Goal: Register for event/course

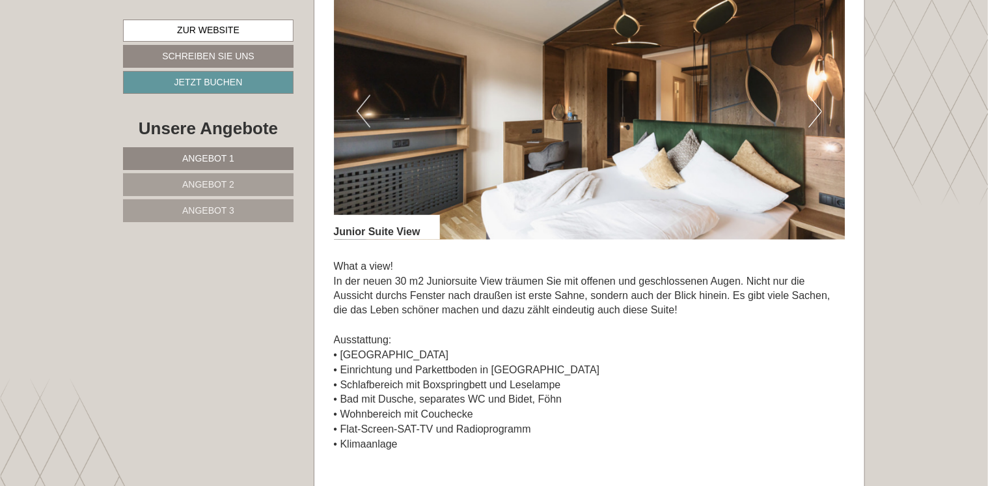
scroll to position [941, 0]
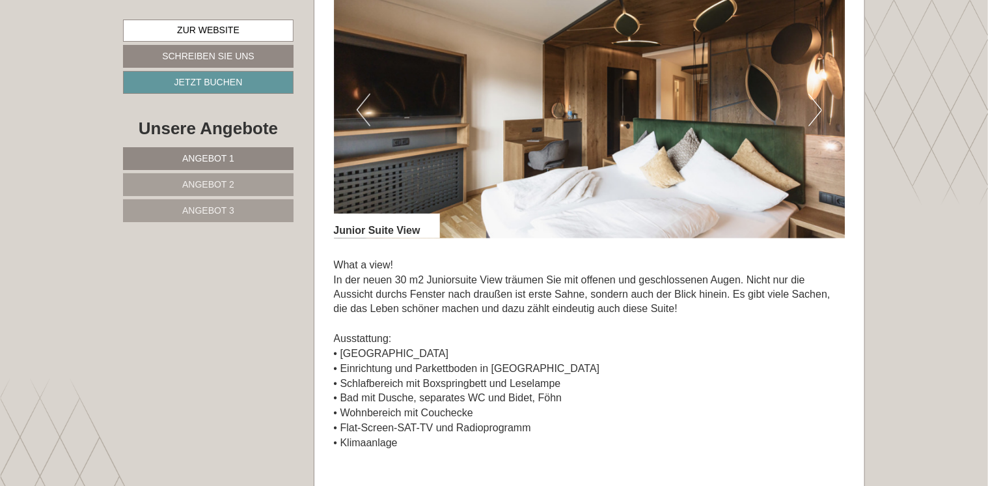
click at [820, 113] on button "Next" at bounding box center [816, 110] width 14 height 33
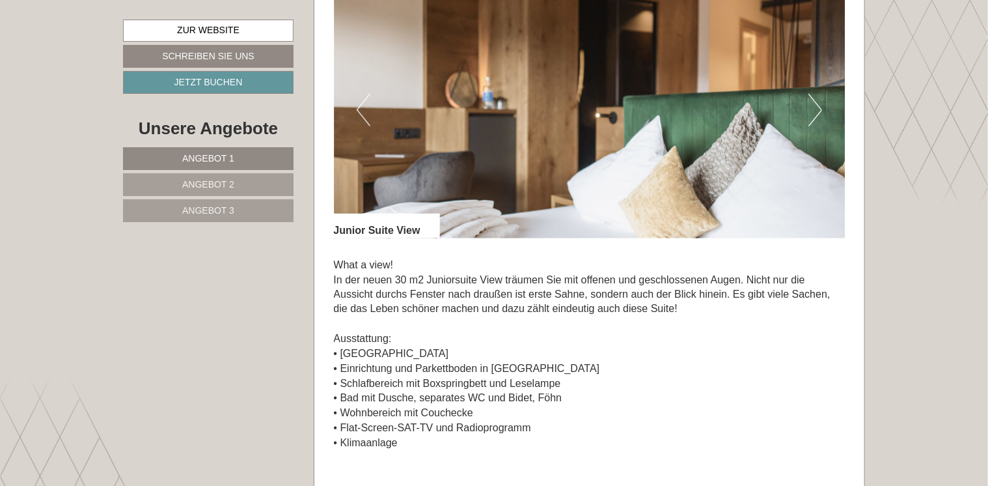
click at [820, 113] on button "Next" at bounding box center [816, 110] width 14 height 33
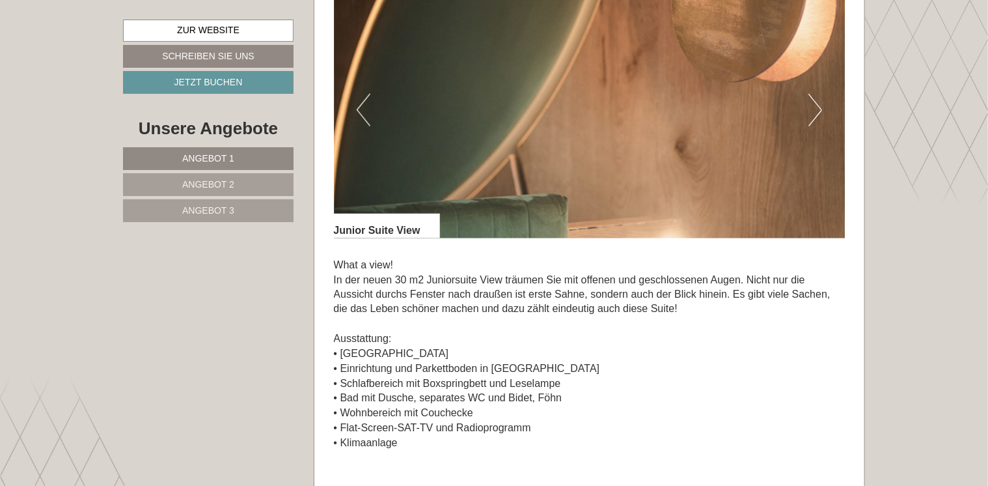
click at [820, 113] on button "Next" at bounding box center [816, 110] width 14 height 33
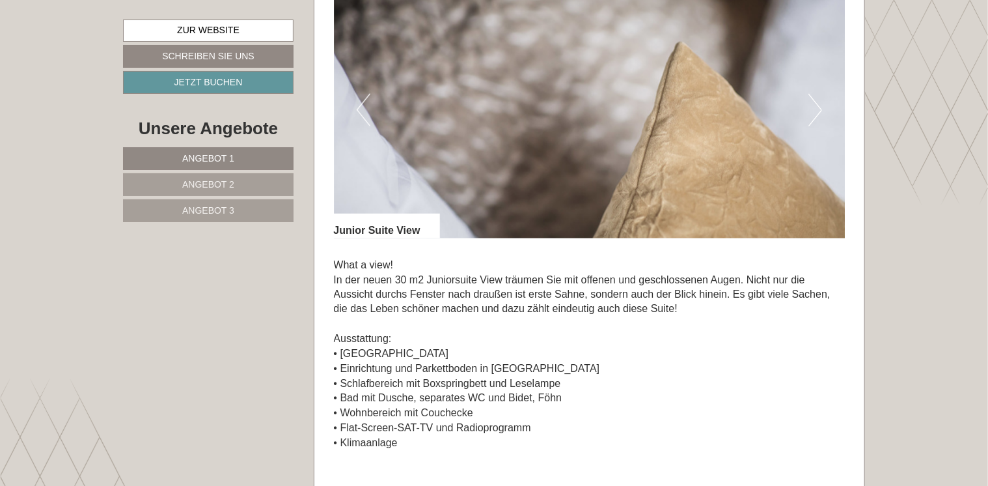
click at [820, 113] on button "Next" at bounding box center [816, 110] width 14 height 33
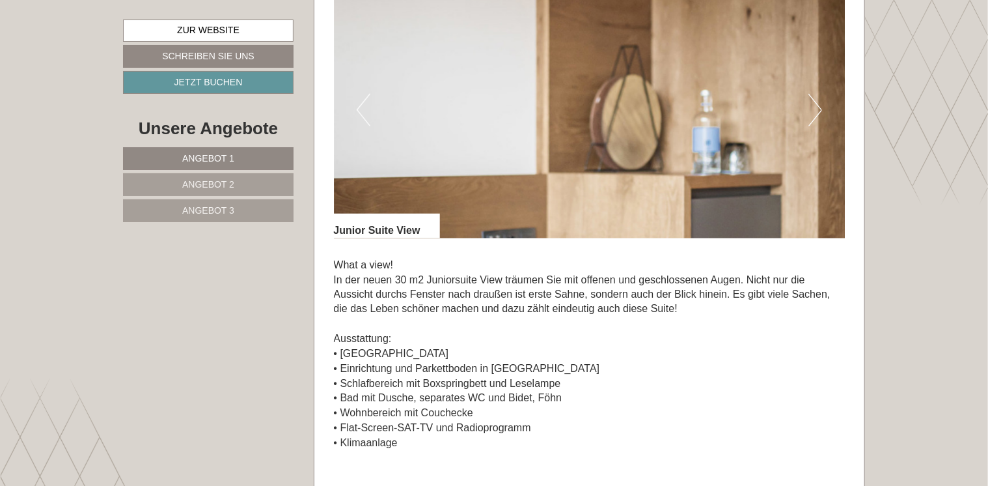
click at [820, 113] on button "Next" at bounding box center [816, 110] width 14 height 33
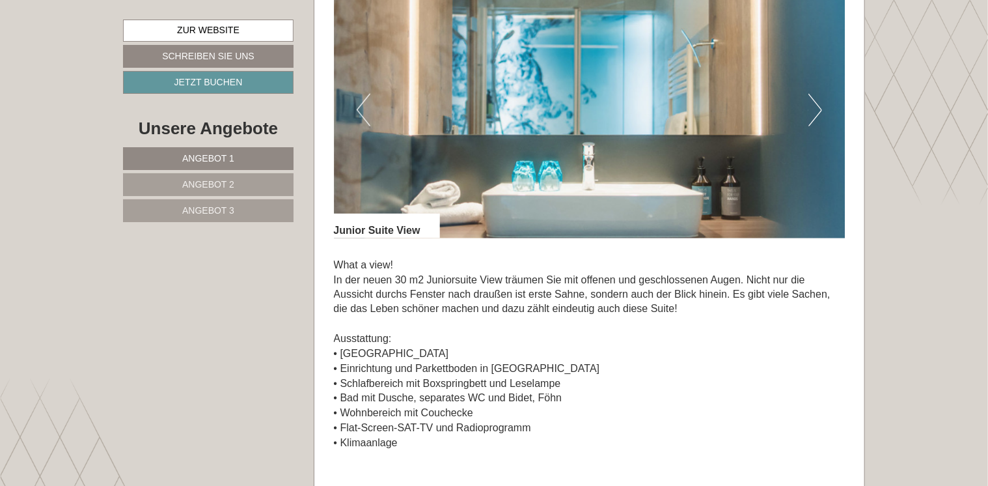
click at [820, 113] on button "Next" at bounding box center [816, 110] width 14 height 33
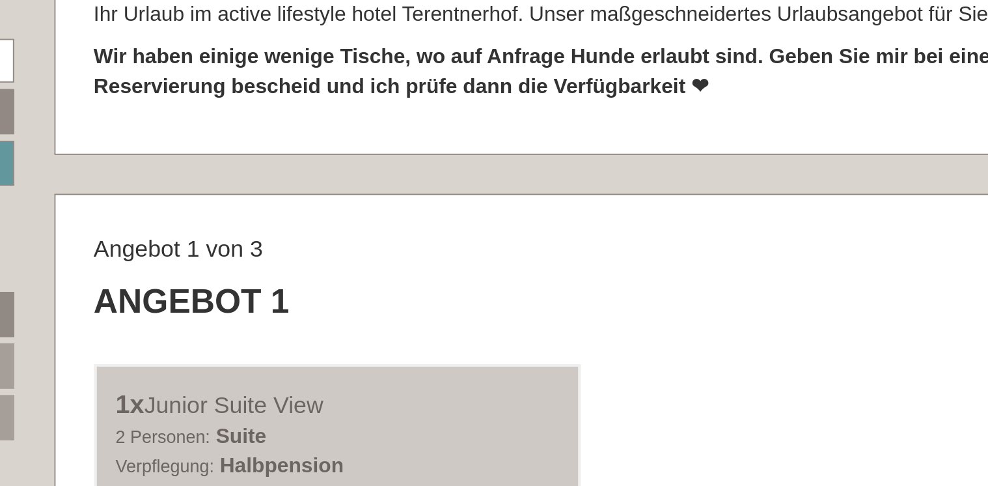
scroll to position [616, 0]
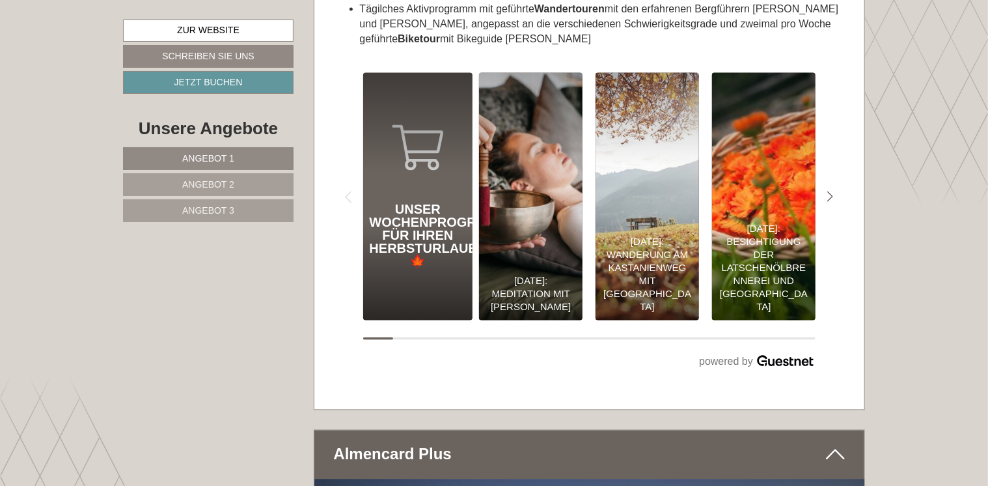
click at [416, 203] on div "Unser Wochenprogramm für Ihren Herbsturlaub 🍁" at bounding box center [418, 235] width 97 height 65
click at [410, 266] on div "Unser Wochenprogramm für Ihren Herbsturlaub 🍁" at bounding box center [418, 270] width 110 height 99
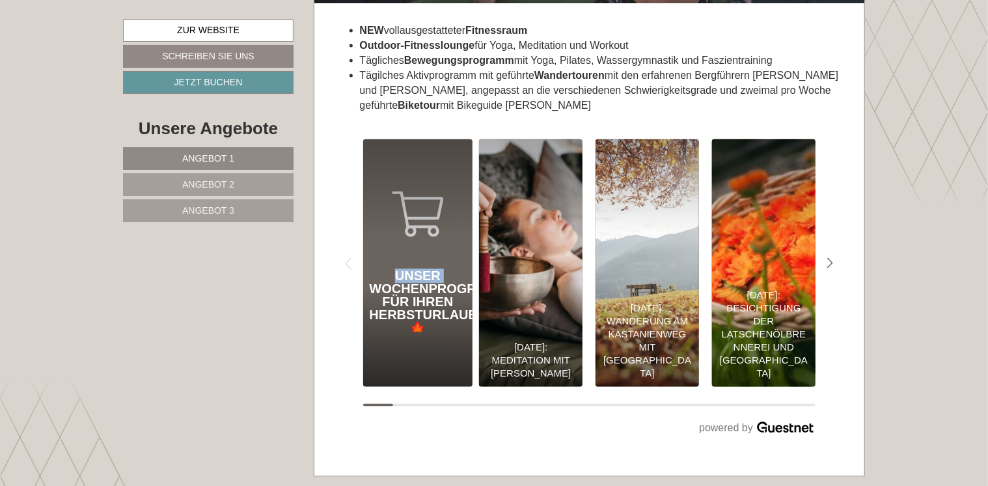
scroll to position [6011, 0]
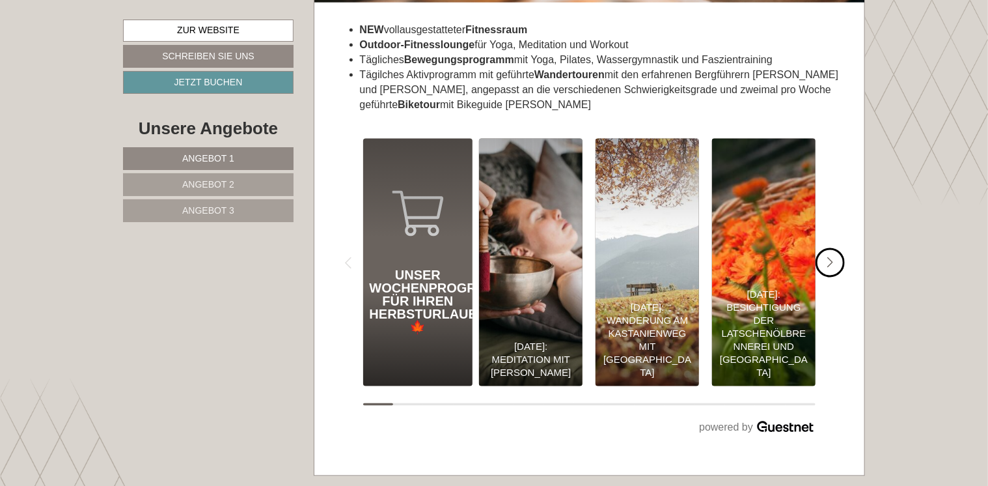
click at [832, 257] on icon "Next slide" at bounding box center [830, 263] width 7 height 12
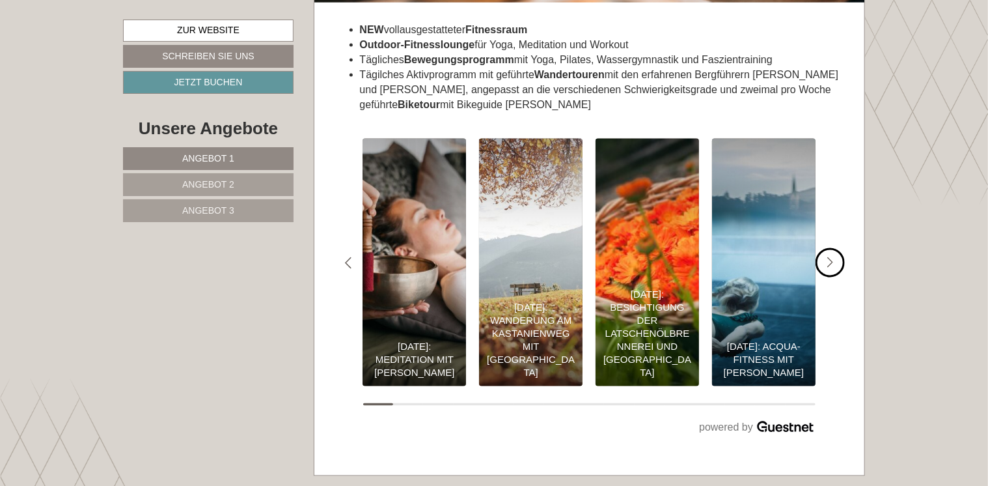
click at [832, 257] on icon "Next slide" at bounding box center [830, 263] width 7 height 12
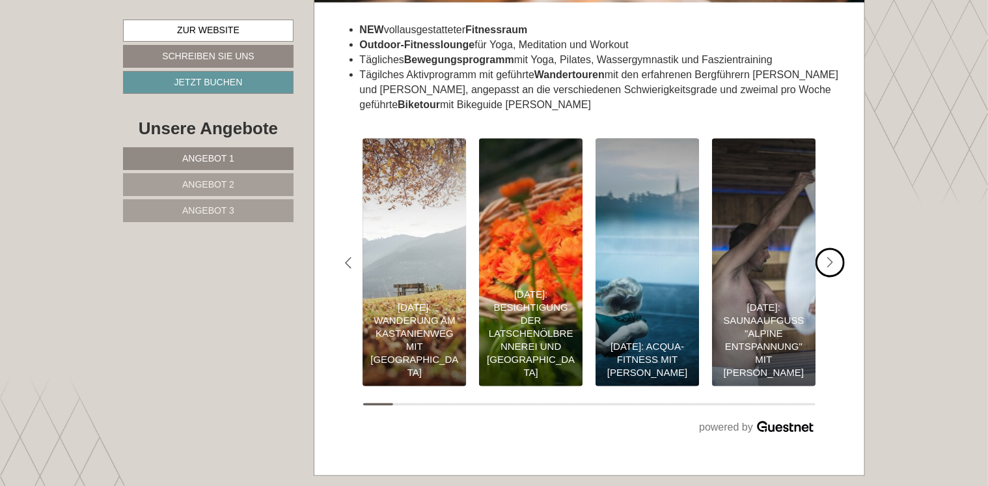
click at [832, 257] on icon "#gn-shop-2 .a-arrow { fill:#4a8f1b; }" at bounding box center [830, 263] width 7 height 12
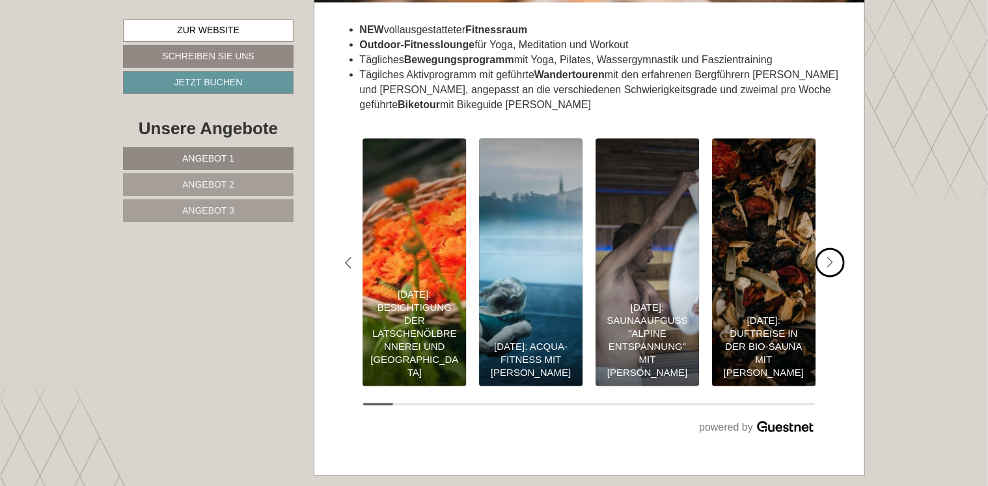
click at [832, 257] on icon "#gn-shop-2 .a-arrow { fill:#4a8f1b; }" at bounding box center [830, 263] width 7 height 12
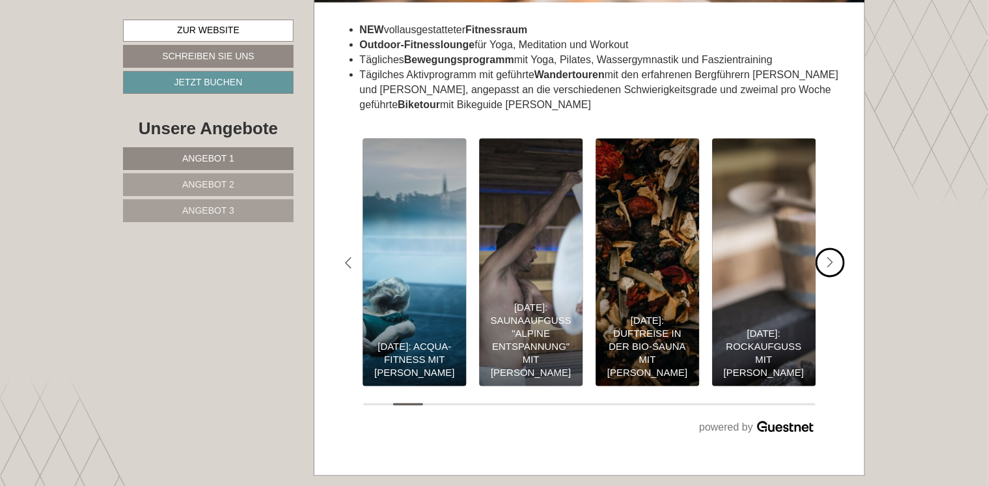
click at [832, 257] on icon "#gn-shop-2 .a-arrow { fill:#4a8f1b; }" at bounding box center [830, 263] width 7 height 12
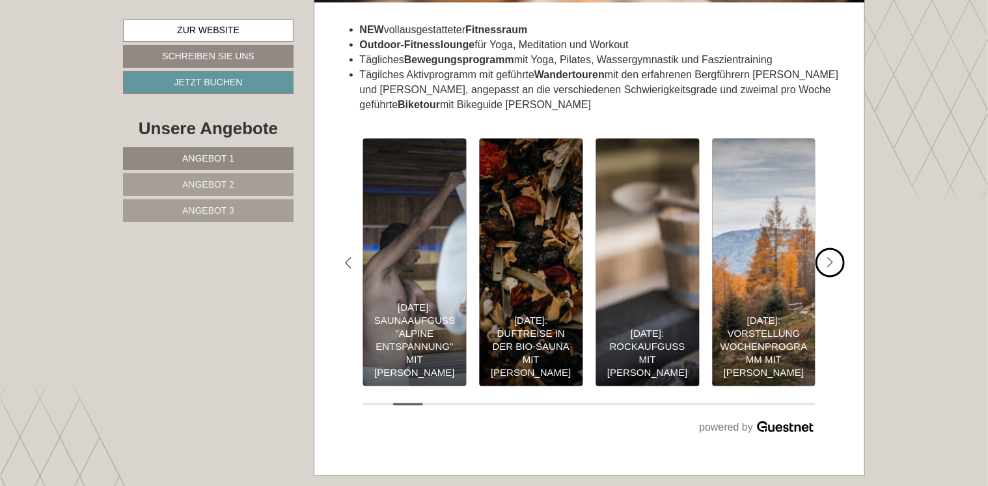
click at [832, 257] on icon "#gn-shop-2 .a-arrow { fill:#4a8f1b; }" at bounding box center [830, 263] width 7 height 12
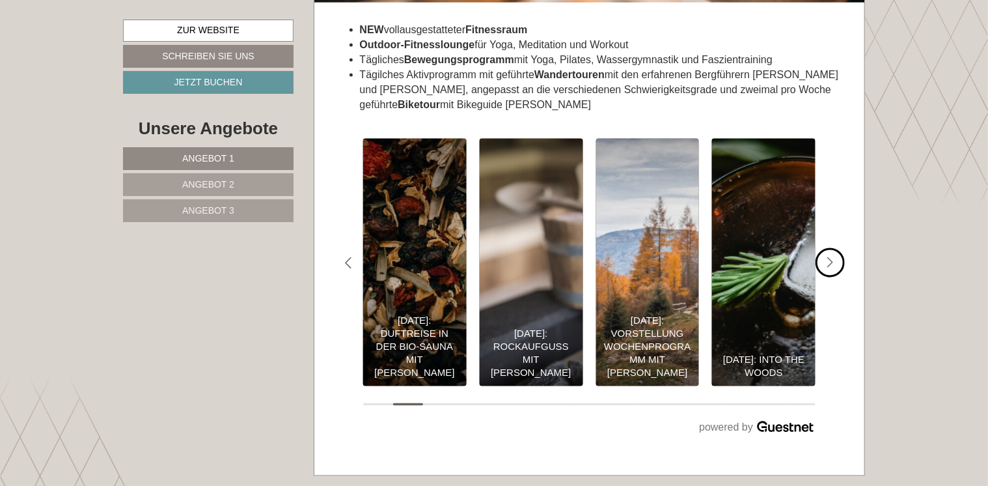
click at [832, 257] on icon "#gn-shop-2 .a-arrow { fill:#4a8f1b; }" at bounding box center [830, 263] width 7 height 12
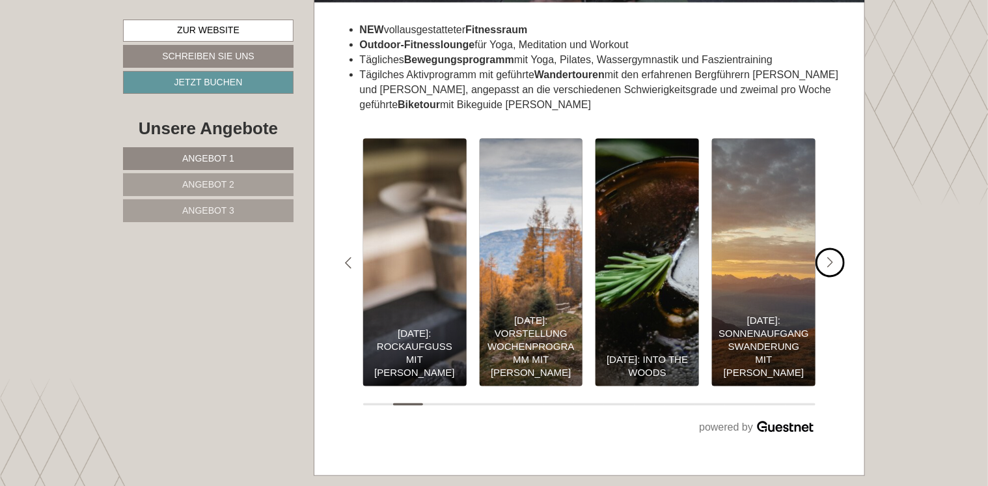
click at [832, 257] on icon "#gn-shop-2 .a-arrow { fill:#4a8f1b; }" at bounding box center [830, 263] width 7 height 12
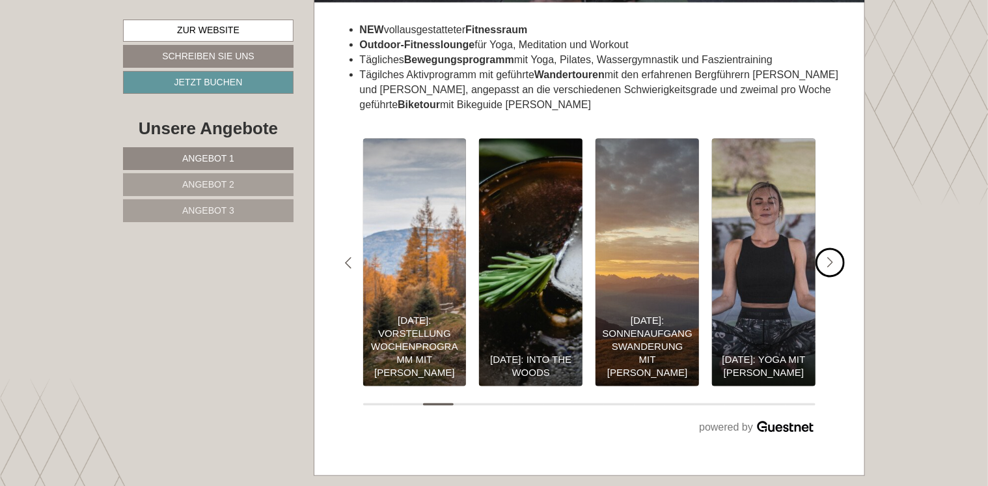
click at [832, 257] on icon "#gn-shop-2 .a-arrow { fill:#4a8f1b; }" at bounding box center [830, 263] width 7 height 12
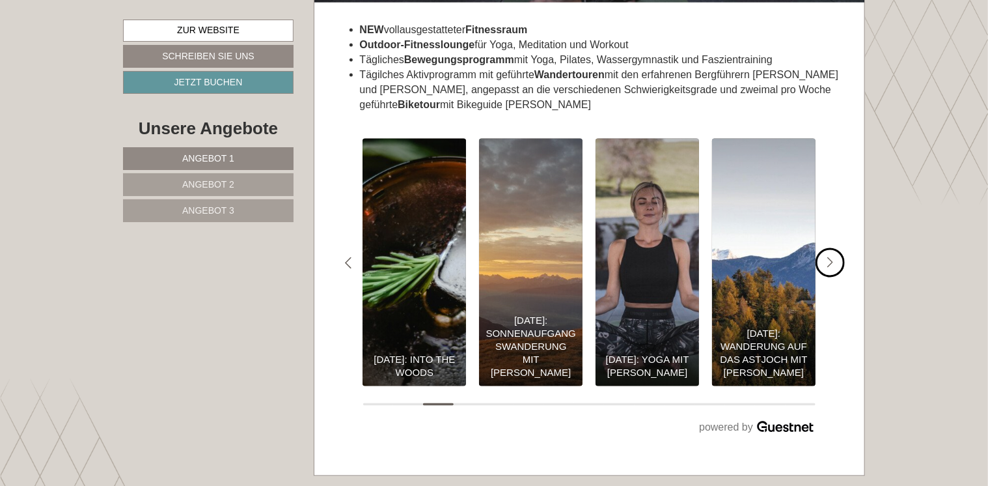
click at [832, 257] on icon "#gn-shop-2 .a-arrow { fill:#4a8f1b; }" at bounding box center [830, 263] width 7 height 12
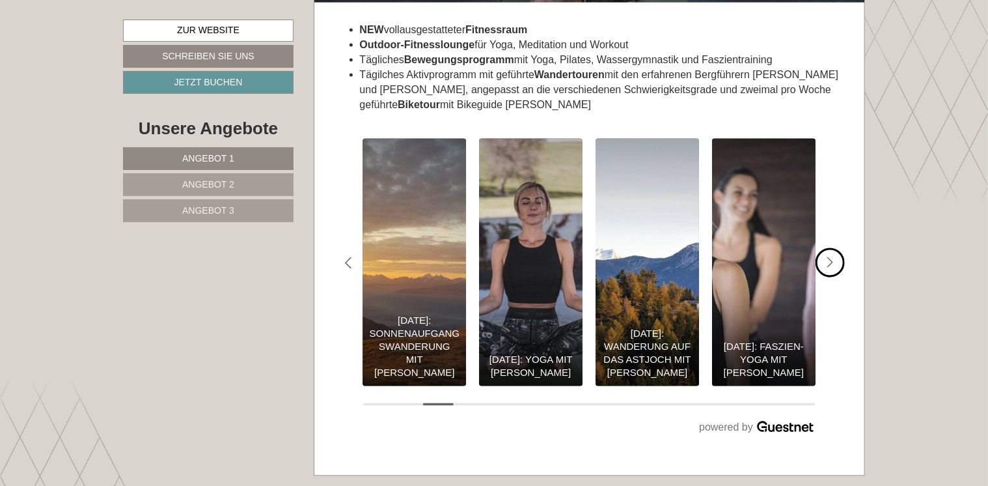
click at [832, 257] on icon "#gn-shop-2 .a-arrow { fill:#4a8f1b; }" at bounding box center [830, 263] width 7 height 12
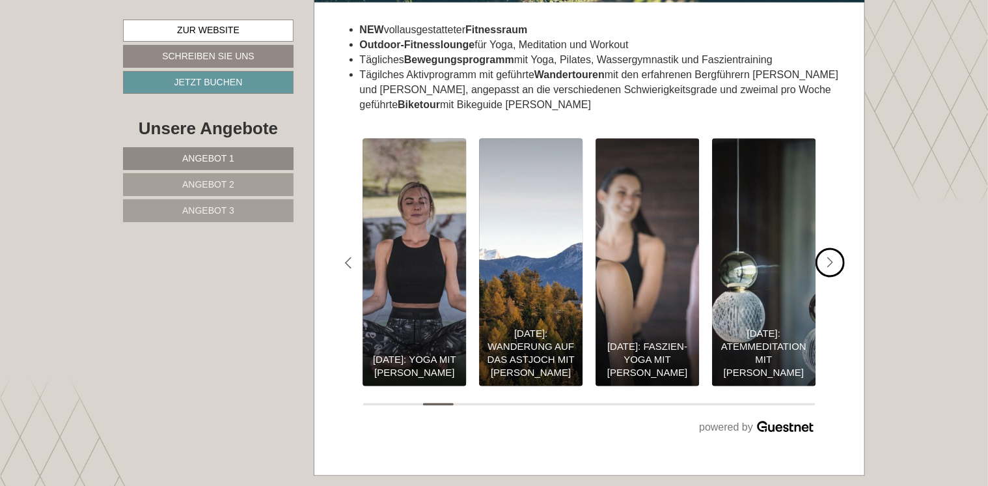
click at [832, 257] on icon "#gn-shop-2 .a-arrow { fill:#4a8f1b; }" at bounding box center [830, 263] width 7 height 12
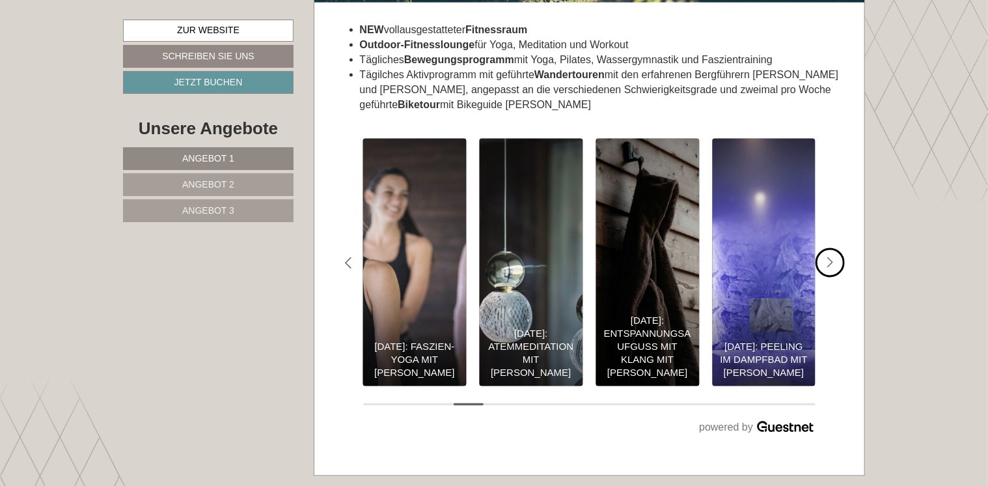
click at [832, 257] on icon "#gn-shop-2 .a-arrow { fill:#4a8f1b; }" at bounding box center [830, 263] width 7 height 12
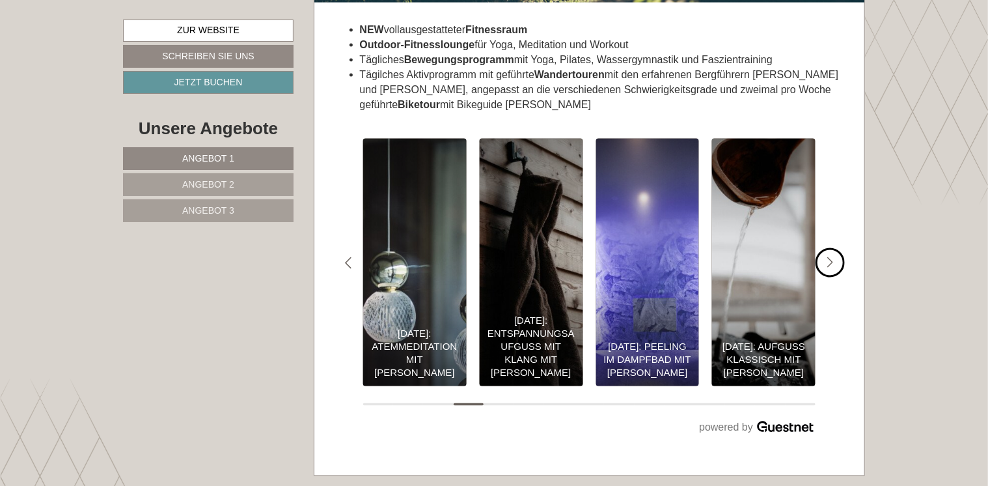
click at [832, 257] on icon "#gn-shop-2 .a-arrow { fill:#4a8f1b; }" at bounding box center [830, 263] width 7 height 12
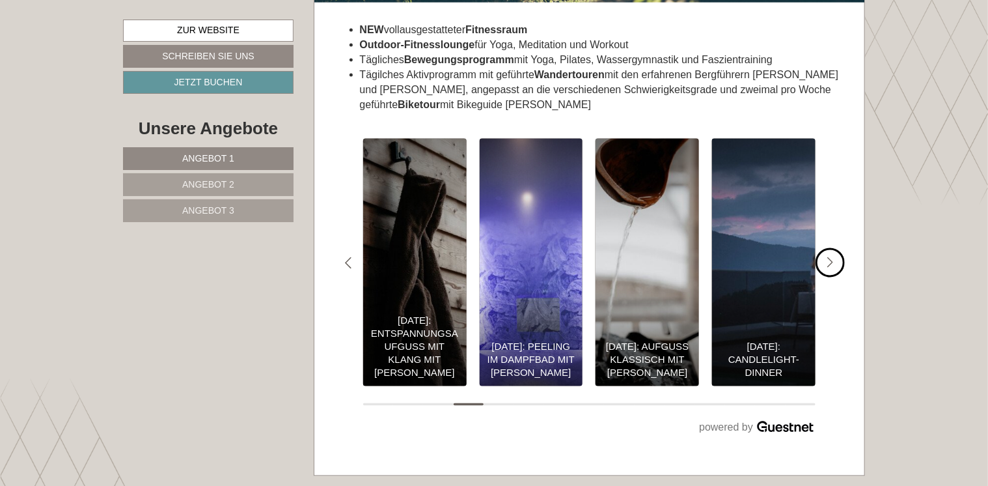
click at [832, 257] on icon "#gn-shop-2 .a-arrow { fill:#4a8f1b; }" at bounding box center [830, 263] width 7 height 12
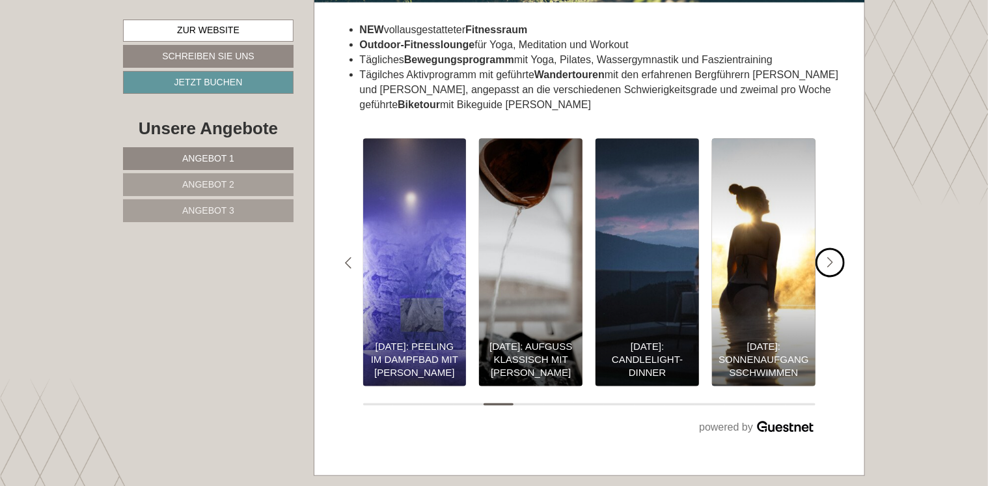
click at [832, 257] on icon "#gn-shop-2 .a-arrow { fill:#4a8f1b; }" at bounding box center [830, 263] width 7 height 12
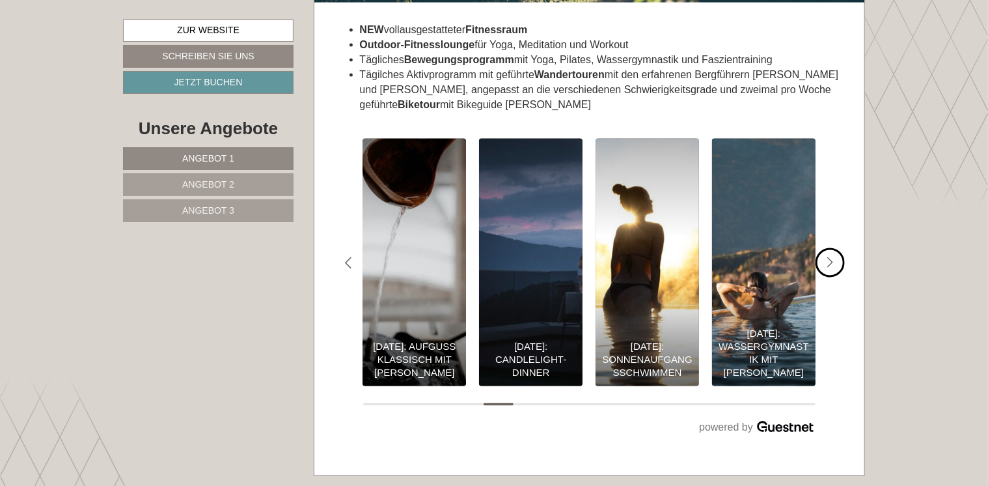
click at [832, 257] on icon "#gn-shop-2 .a-arrow { fill:#4a8f1b; }" at bounding box center [830, 263] width 7 height 12
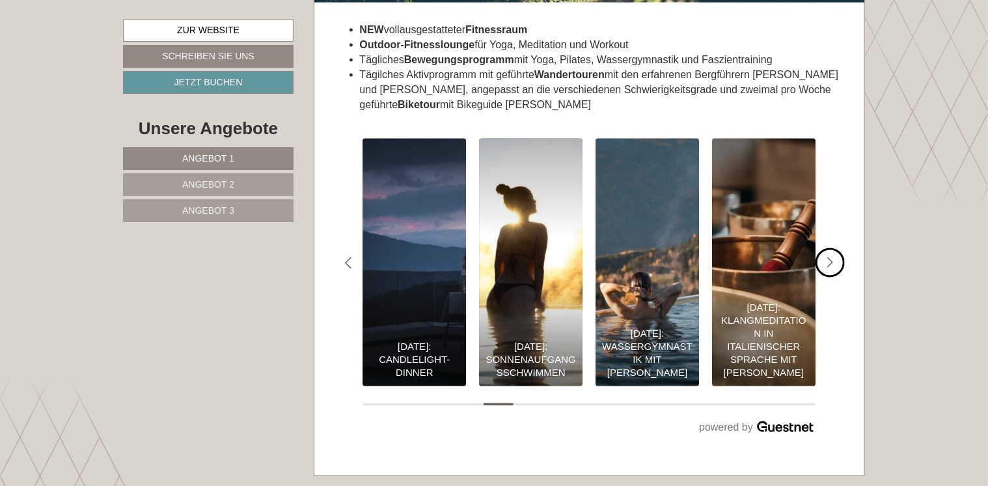
click at [832, 257] on icon "#gn-shop-2 .a-arrow { fill:#4a8f1b; }" at bounding box center [830, 263] width 7 height 12
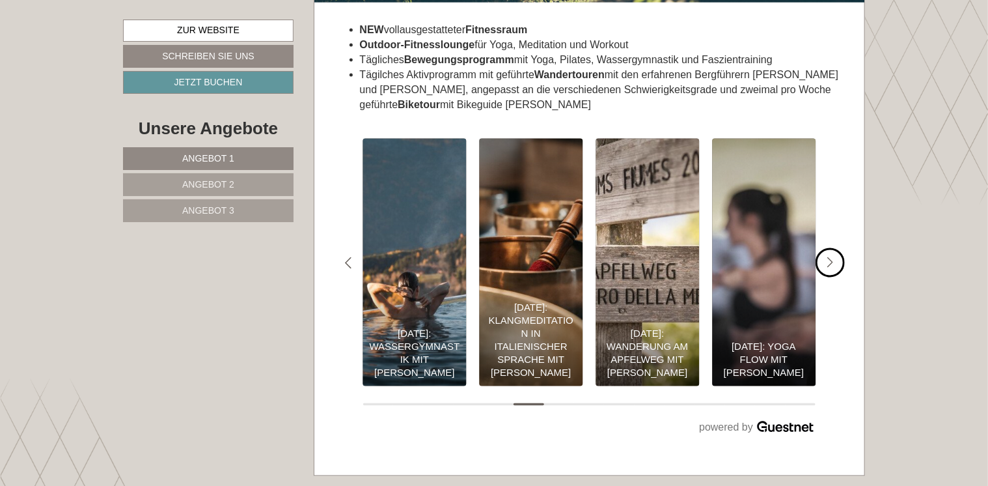
click at [832, 257] on icon "#gn-shop-2 .a-arrow { fill:#4a8f1b; }" at bounding box center [830, 263] width 7 height 12
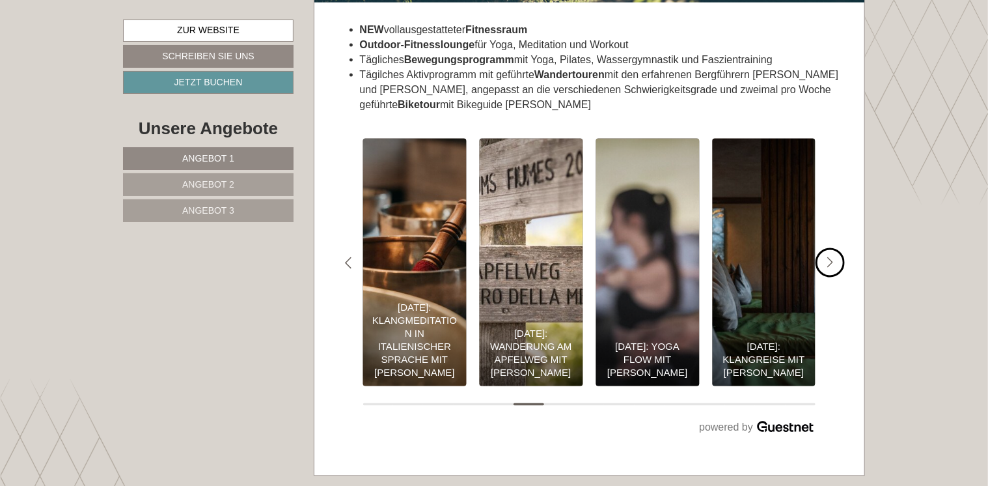
click at [832, 257] on icon "#gn-shop-2 .a-arrow { fill:#4a8f1b; }" at bounding box center [830, 263] width 7 height 12
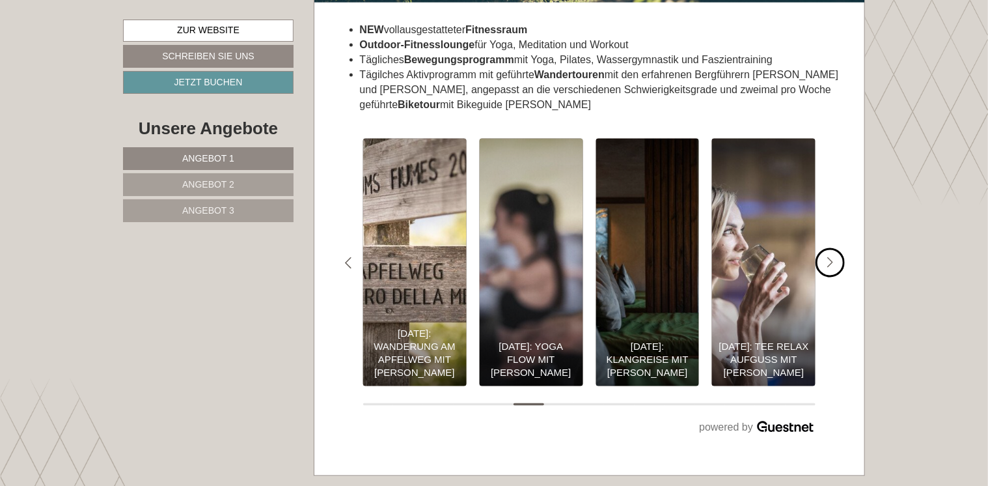
click at [832, 257] on icon "#gn-shop-2 .a-arrow { fill:#4a8f1b; }" at bounding box center [830, 263] width 7 height 12
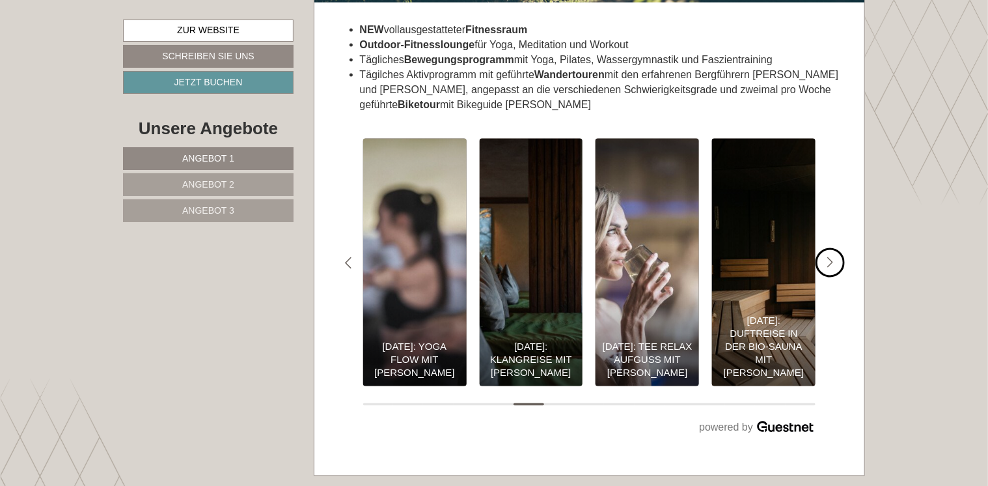
click at [832, 257] on icon "#gn-shop-2 .a-arrow { fill:#4a8f1b; }" at bounding box center [830, 263] width 7 height 12
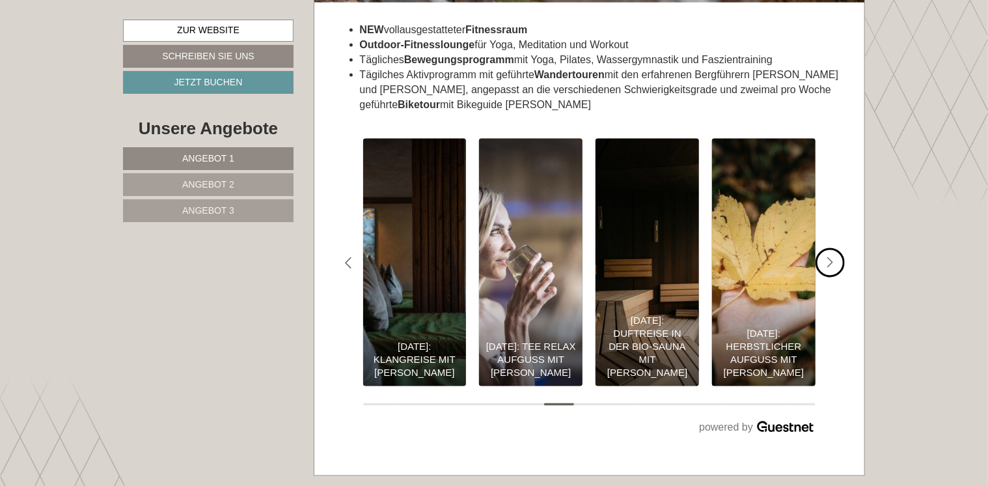
click at [832, 257] on icon "#gn-shop-2 .a-arrow { fill:#4a8f1b; }" at bounding box center [830, 263] width 7 height 12
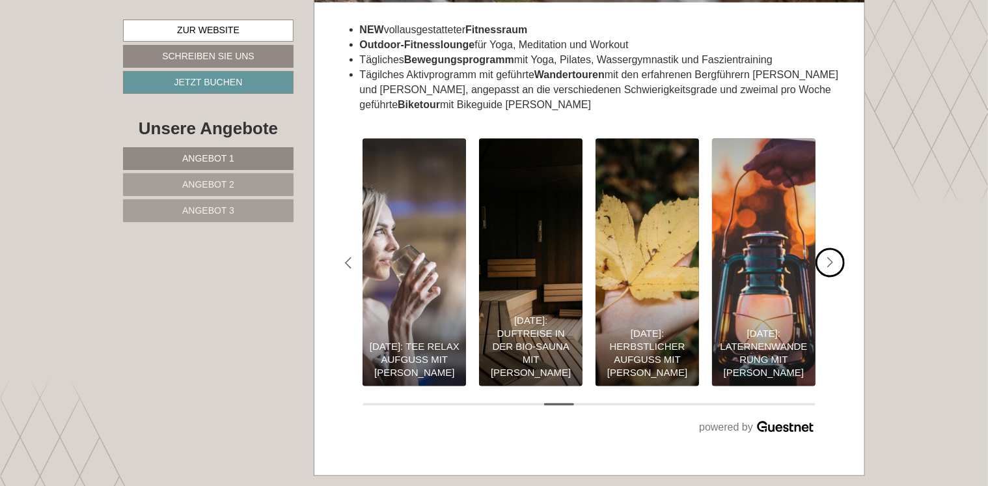
click at [832, 257] on icon "#gn-shop-2 .a-arrow { fill:#4a8f1b; }" at bounding box center [830, 263] width 7 height 12
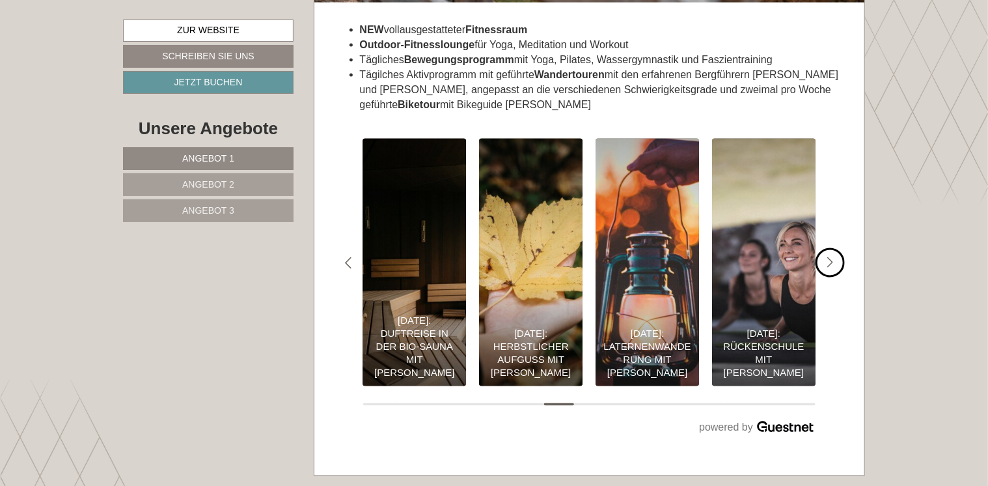
click at [832, 257] on icon "#gn-shop-2 .a-arrow { fill:#4a8f1b; }" at bounding box center [830, 263] width 7 height 12
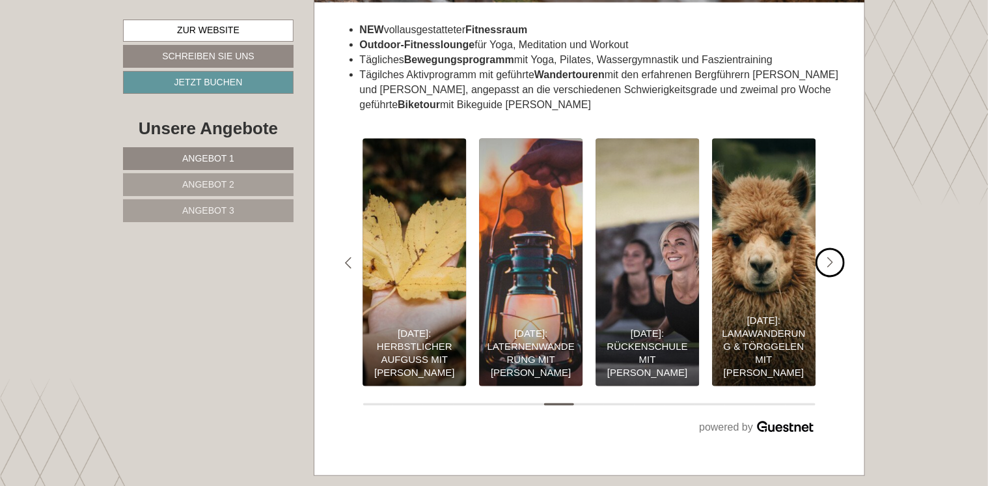
click at [832, 257] on icon "#gn-shop-2 .a-arrow { fill:#4a8f1b; }" at bounding box center [830, 263] width 7 height 12
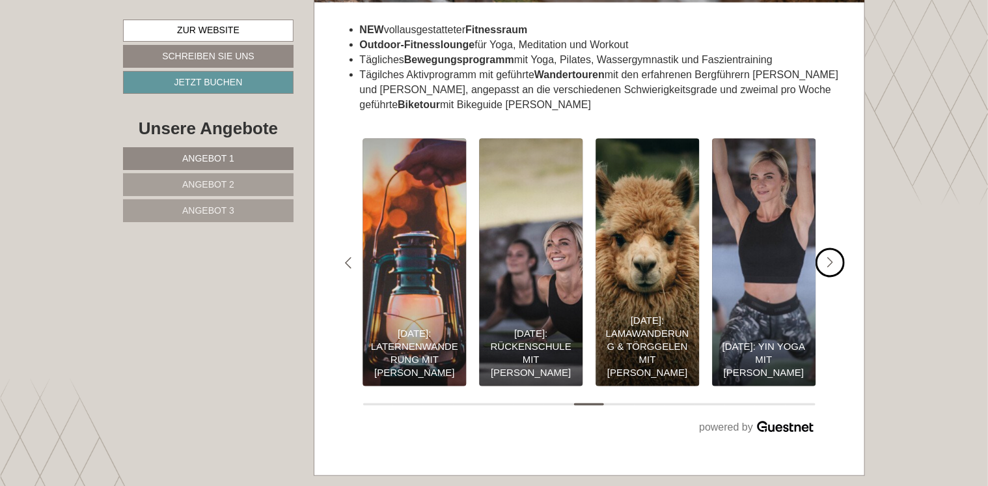
click at [832, 257] on icon "#gn-shop-2 .a-arrow { fill:#4a8f1b; }" at bounding box center [830, 263] width 7 height 12
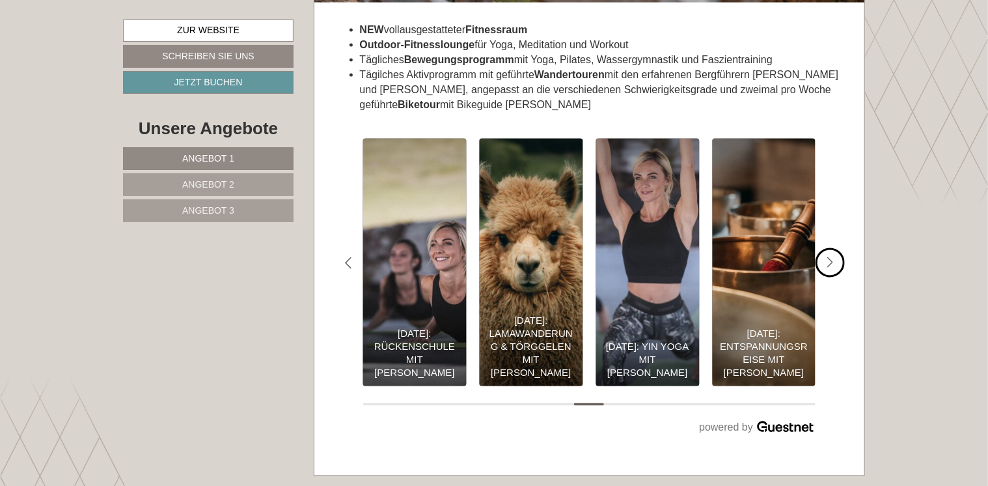
click at [832, 257] on icon "#gn-shop-2 .a-arrow { fill:#4a8f1b; }" at bounding box center [830, 263] width 7 height 12
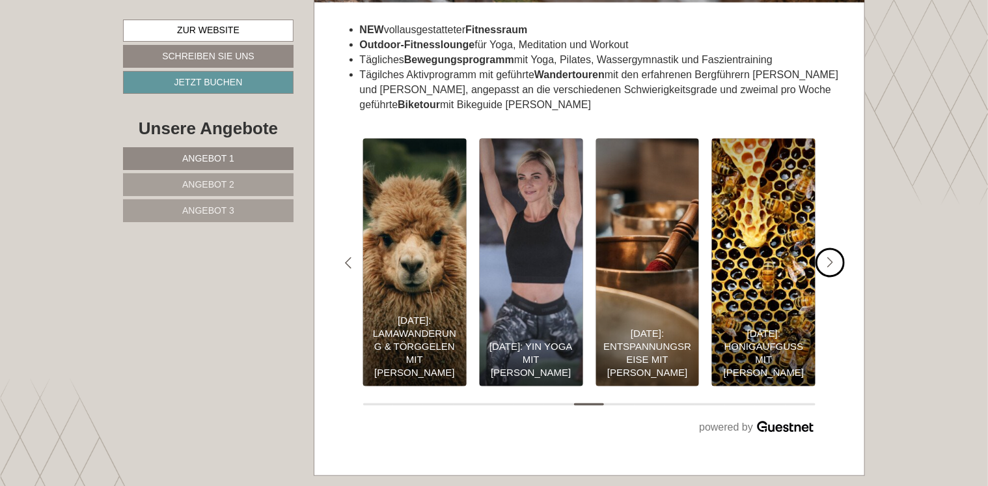
click at [832, 257] on icon "#gn-shop-2 .a-arrow { fill:#4a8f1b; }" at bounding box center [830, 263] width 7 height 12
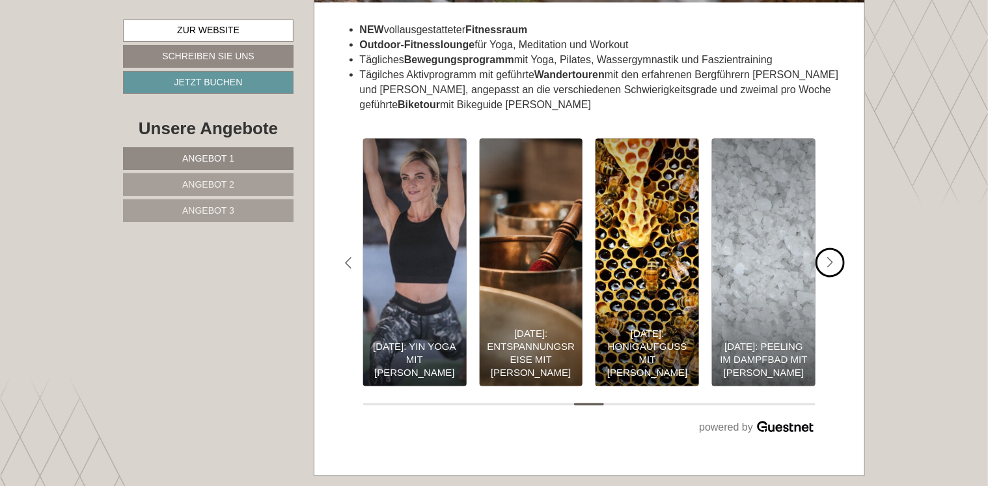
click at [832, 257] on icon "#gn-shop-2 .a-arrow { fill:#4a8f1b; }" at bounding box center [830, 263] width 7 height 12
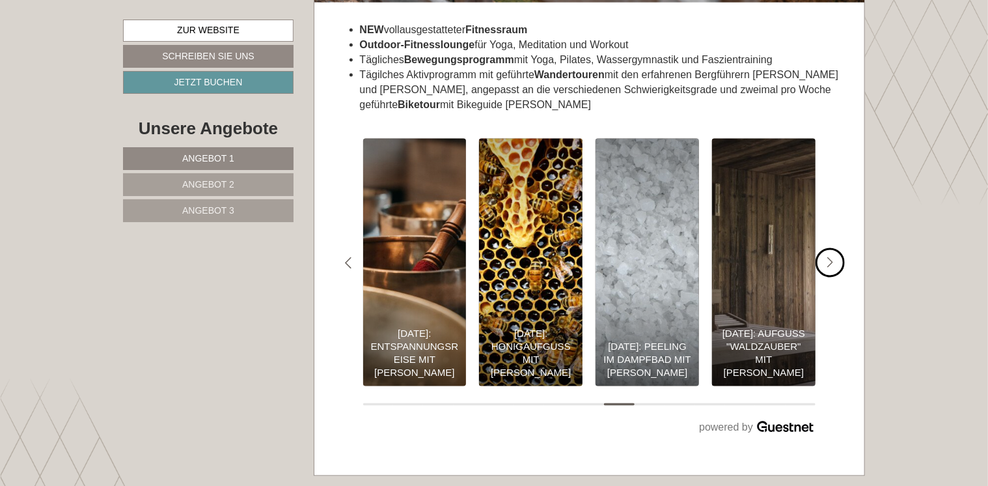
click at [832, 257] on icon "#gn-shop-2 .a-arrow { fill:#4a8f1b; }" at bounding box center [830, 263] width 7 height 12
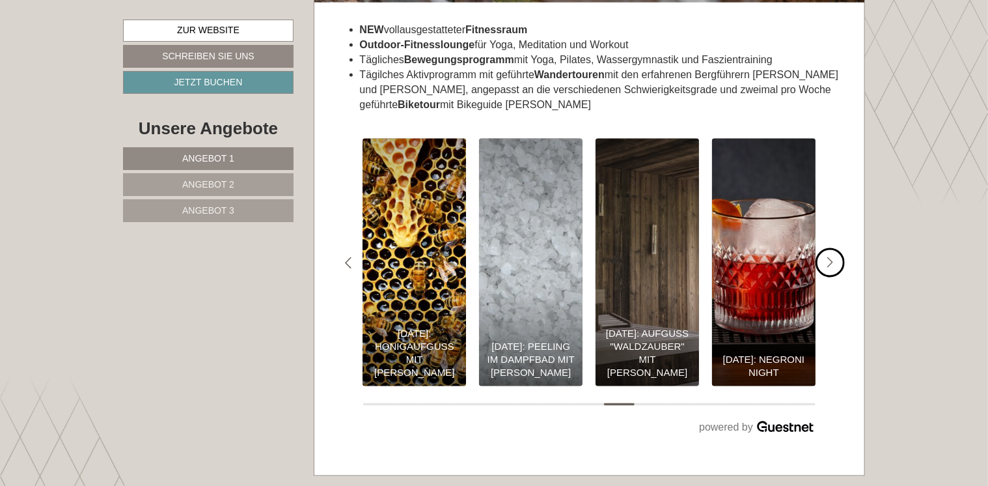
click at [832, 257] on icon "#gn-shop-2 .a-arrow { fill:#4a8f1b; }" at bounding box center [830, 263] width 7 height 12
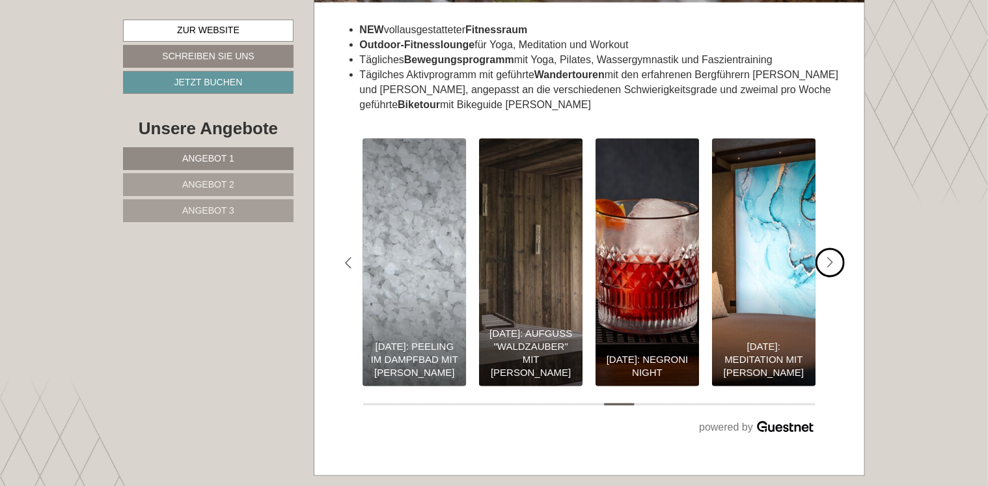
click at [832, 257] on icon "#gn-shop-2 .a-arrow { fill:#4a8f1b; }" at bounding box center [830, 263] width 7 height 12
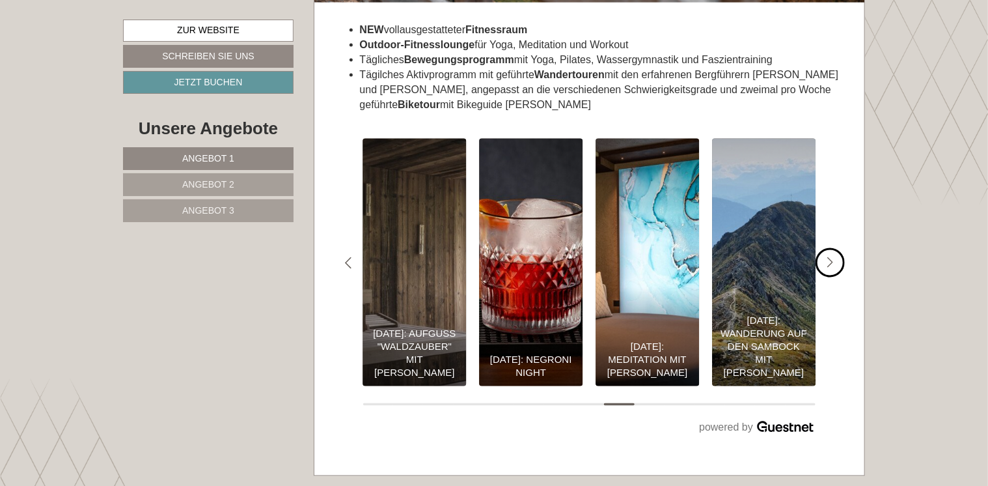
click at [832, 257] on icon "#gn-shop-2 .a-arrow { fill:#4a8f1b; }" at bounding box center [830, 263] width 7 height 12
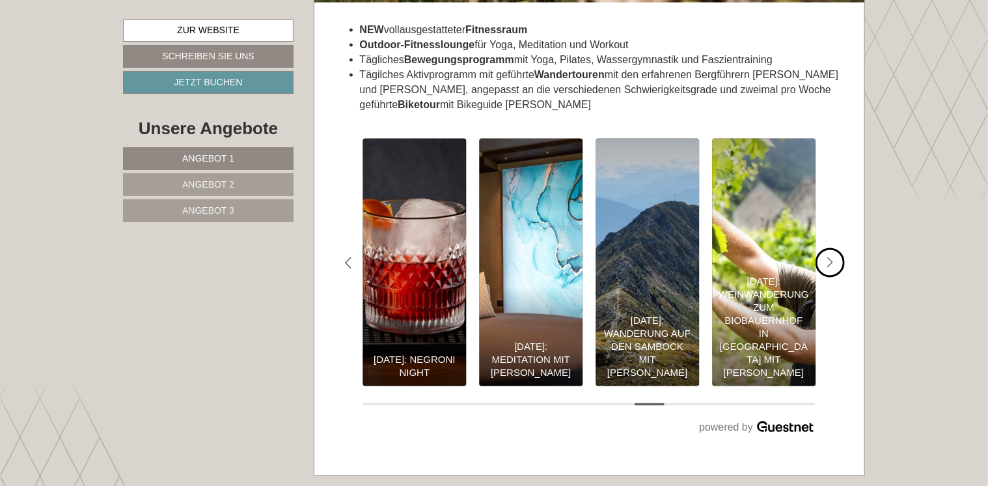
click at [832, 257] on icon "#gn-shop-2 .a-arrow { fill:#4a8f1b; }" at bounding box center [830, 263] width 7 height 12
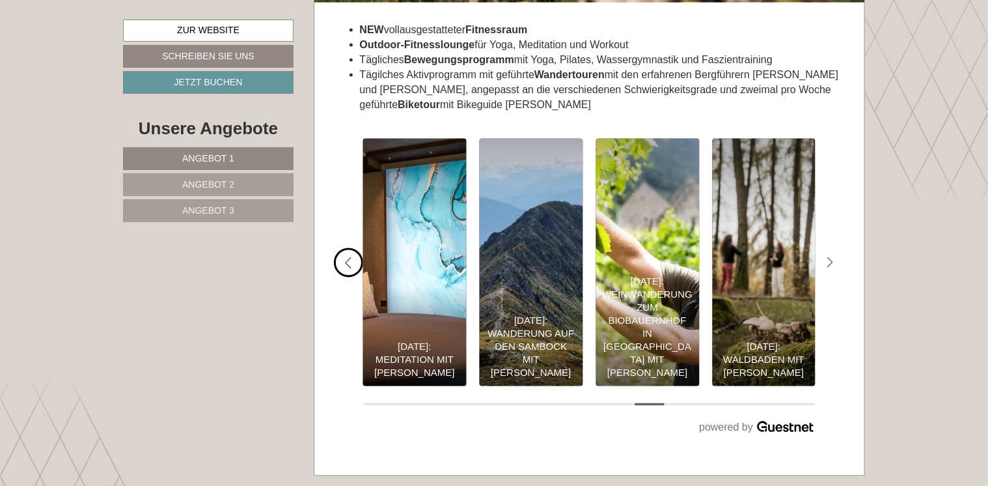
click at [346, 257] on icon "#gn-shop-2 .a-arrow { fill:#4a8f1b; }" at bounding box center [348, 263] width 7 height 12
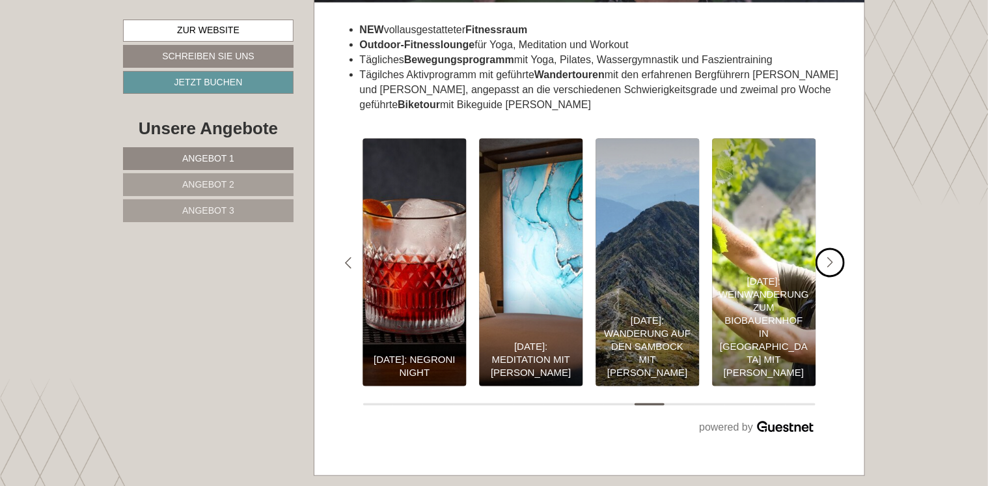
click at [837, 248] on div "#gn-shop-2 .a-arrow { fill:#4a8f1b; }" at bounding box center [830, 262] width 29 height 29
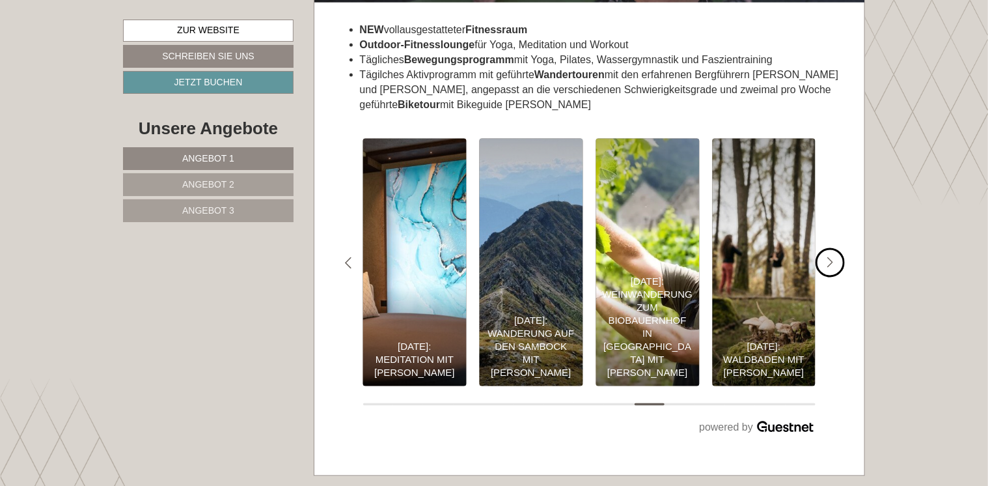
click at [837, 248] on div "#gn-shop-2 .a-arrow { fill:#4a8f1b; }" at bounding box center [830, 262] width 29 height 29
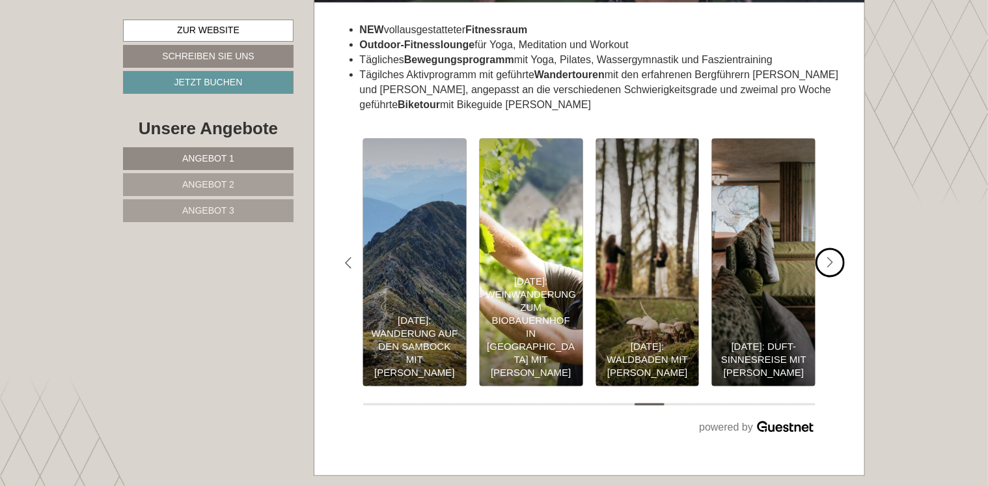
click at [837, 248] on div "#gn-shop-2 .a-arrow { fill:#4a8f1b; }" at bounding box center [830, 262] width 29 height 29
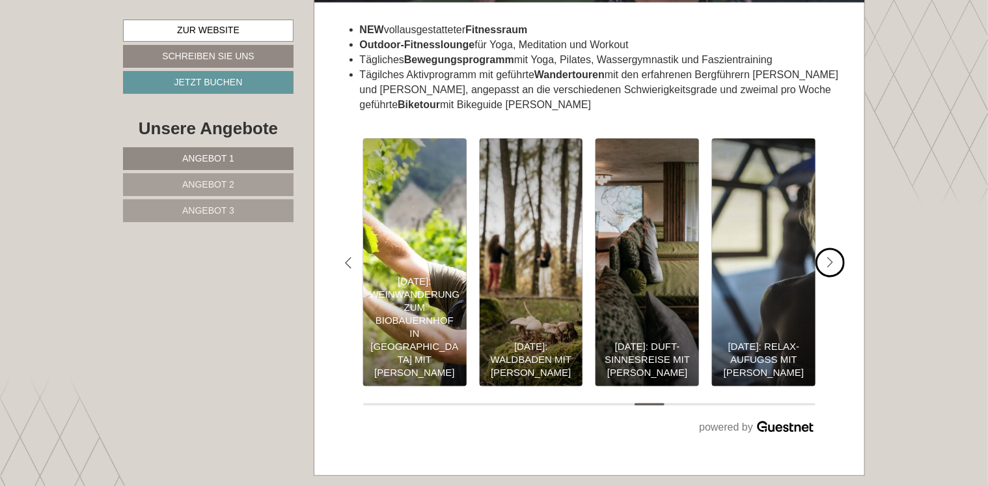
click at [837, 248] on div "#gn-shop-2 .a-arrow { fill:#4a8f1b; }" at bounding box center [830, 262] width 29 height 29
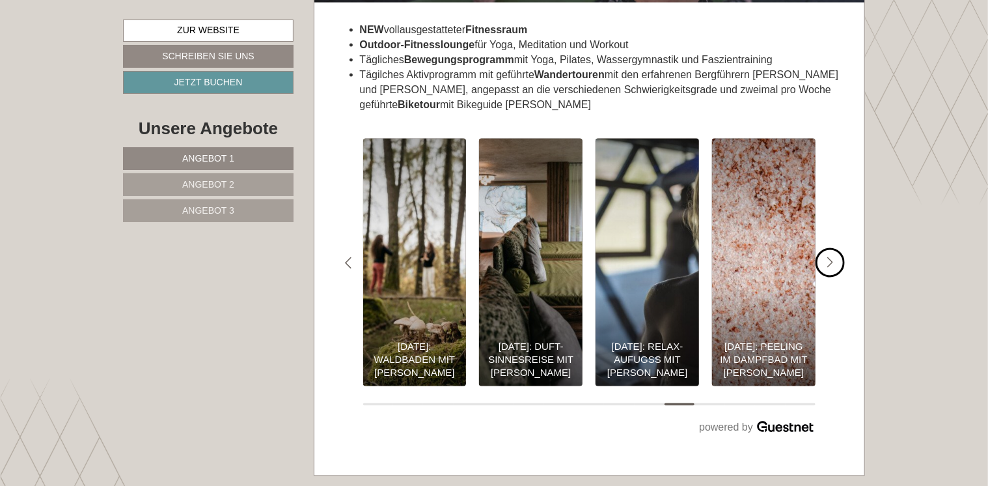
click at [837, 248] on div "#gn-shop-2 .a-arrow { fill:#4a8f1b; }" at bounding box center [830, 262] width 29 height 29
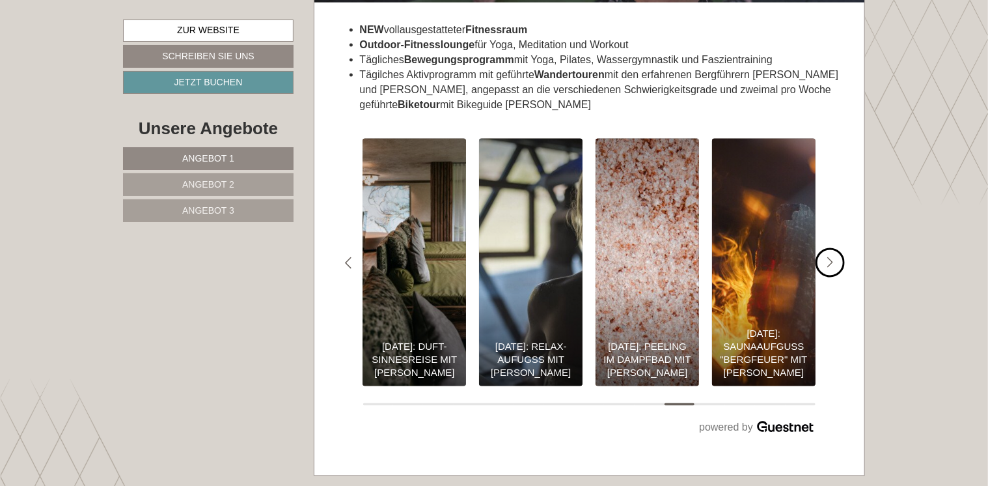
click at [837, 248] on div "#gn-shop-2 .a-arrow { fill:#4a8f1b; }" at bounding box center [830, 262] width 29 height 29
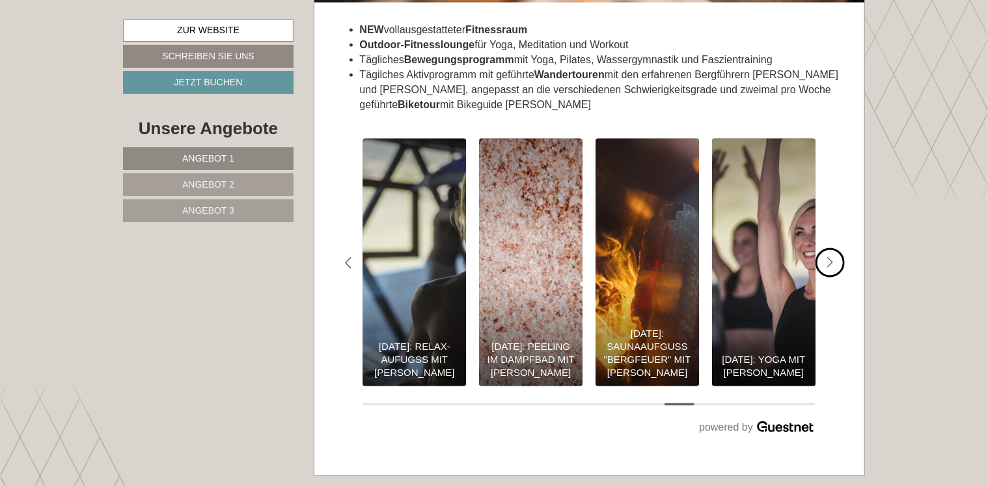
click at [837, 248] on div "#gn-shop-2 .a-arrow { fill:#4a8f1b; }" at bounding box center [830, 262] width 29 height 29
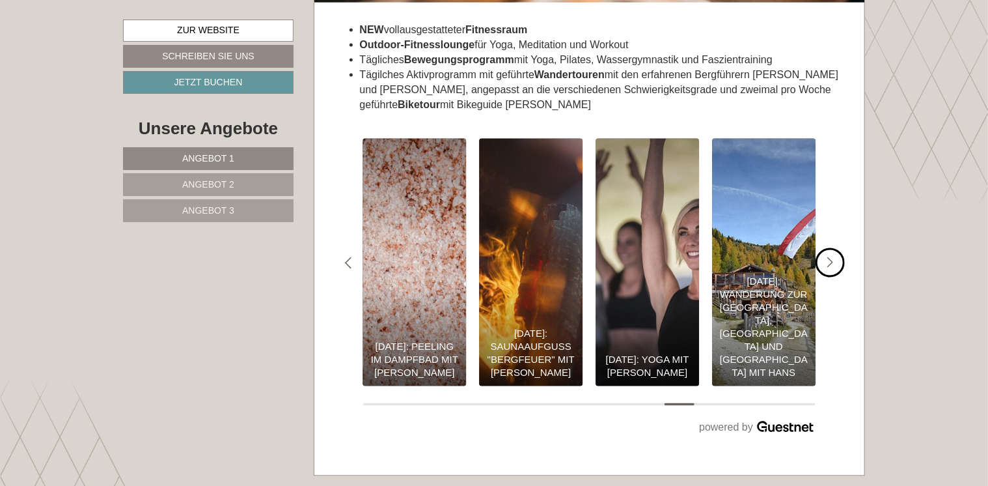
click at [837, 248] on div "#gn-shop-2 .a-arrow { fill:#4a8f1b; }" at bounding box center [830, 262] width 29 height 29
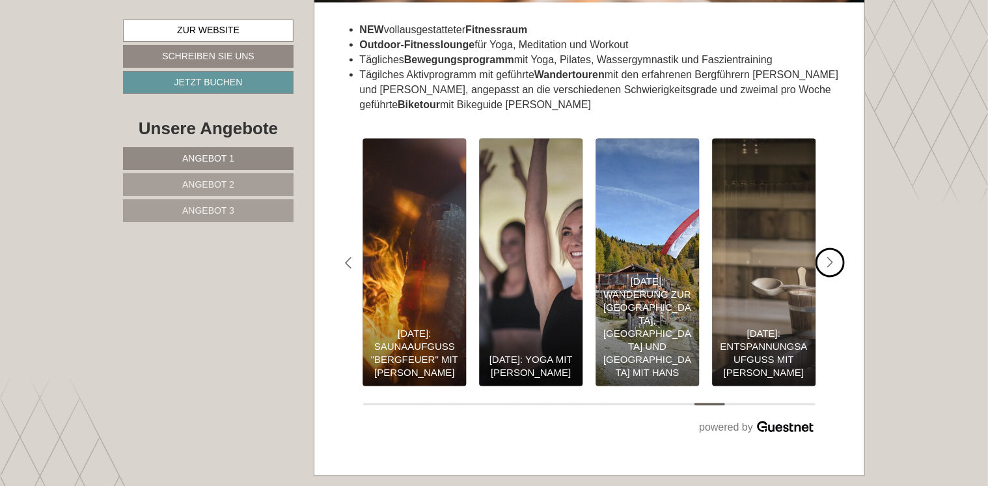
click at [837, 248] on div "#gn-shop-2 .a-arrow { fill:#4a8f1b; }" at bounding box center [830, 262] width 29 height 29
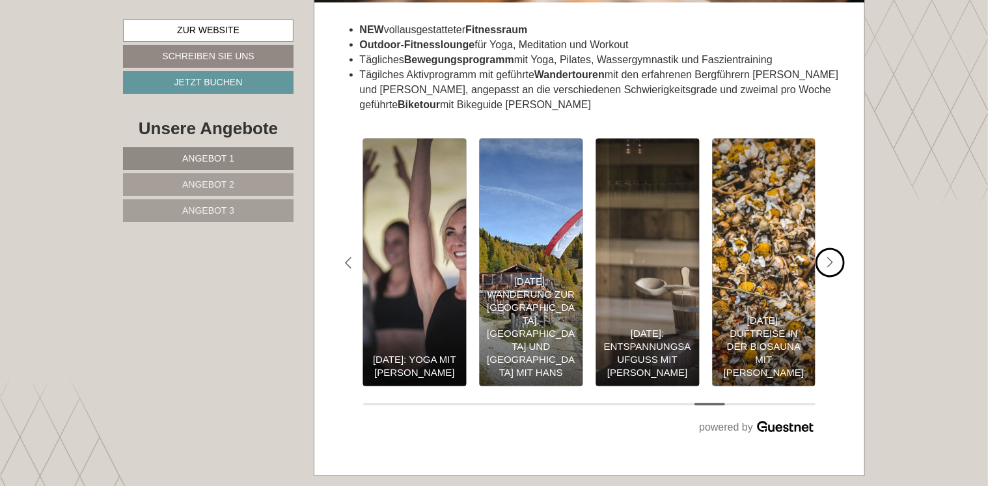
click at [837, 248] on div "#gn-shop-2 .a-arrow { fill:#4a8f1b; }" at bounding box center [830, 262] width 29 height 29
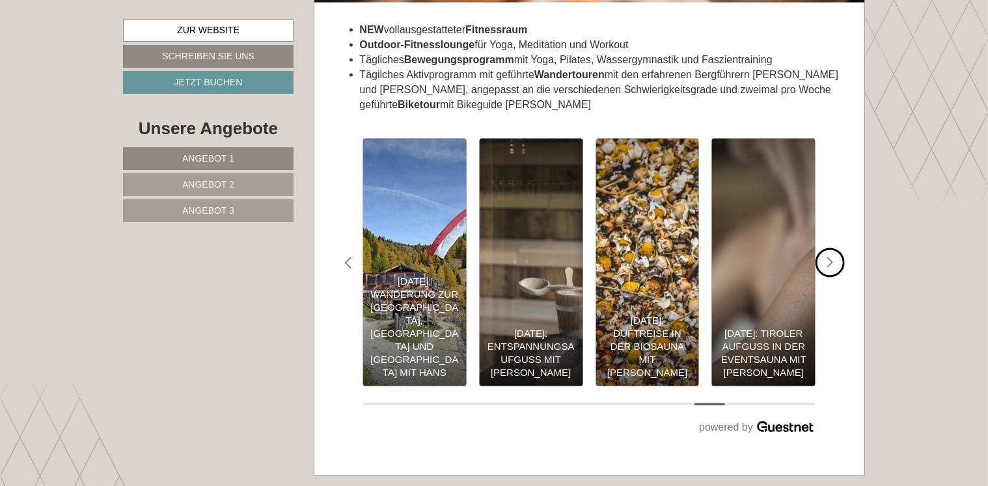
click at [837, 248] on div "#gn-shop-2 .a-arrow { fill:#4a8f1b; }" at bounding box center [830, 262] width 29 height 29
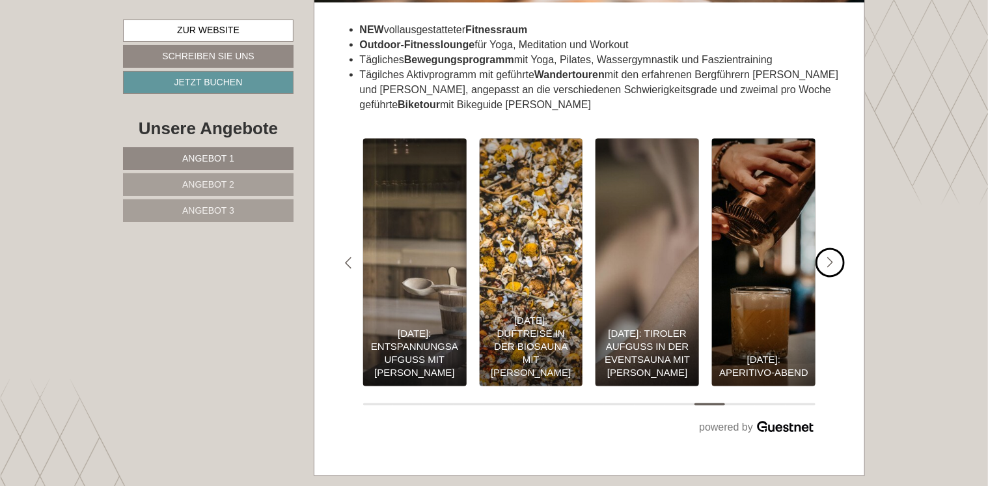
click at [837, 248] on div "#gn-shop-2 .a-arrow { fill:#4a8f1b; }" at bounding box center [830, 262] width 29 height 29
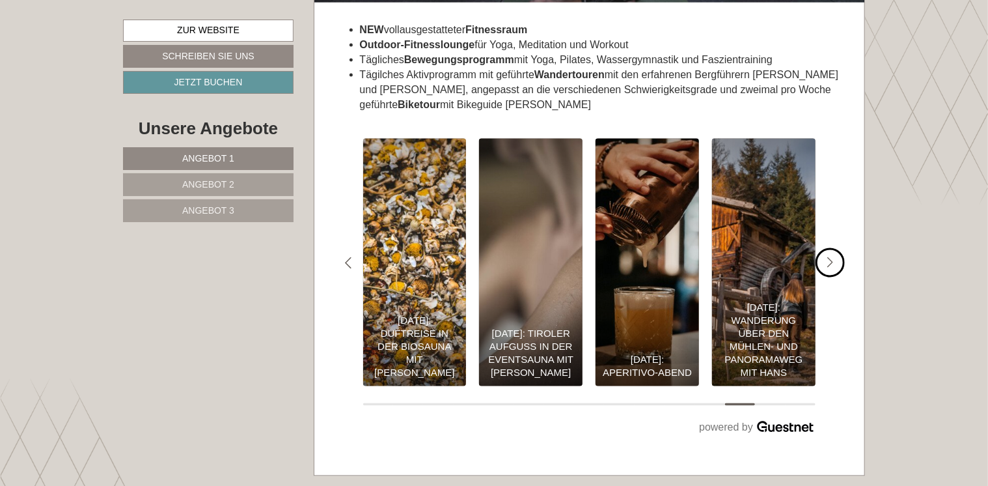
click at [837, 248] on div "#gn-shop-2 .a-arrow { fill:#4a8f1b; }" at bounding box center [830, 262] width 29 height 29
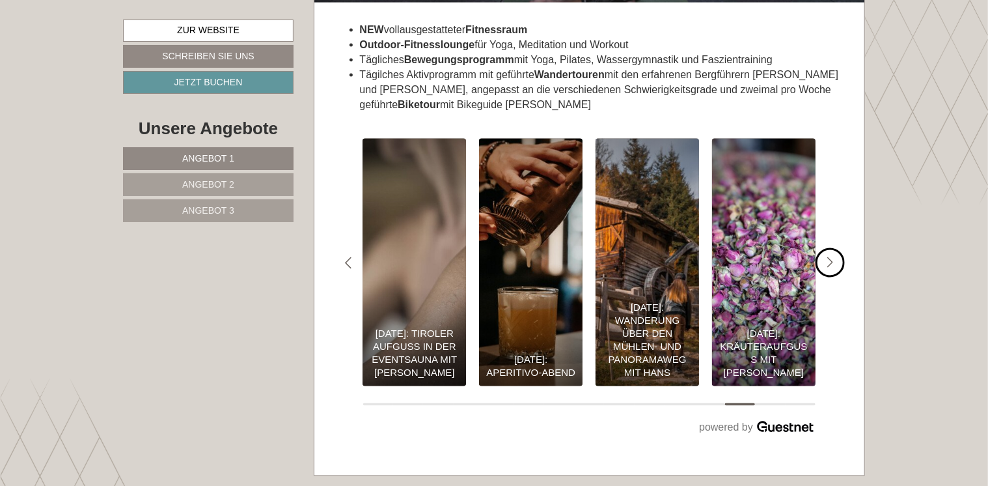
click at [837, 248] on div "#gn-shop-2 .a-arrow { fill:#4a8f1b; }" at bounding box center [830, 262] width 29 height 29
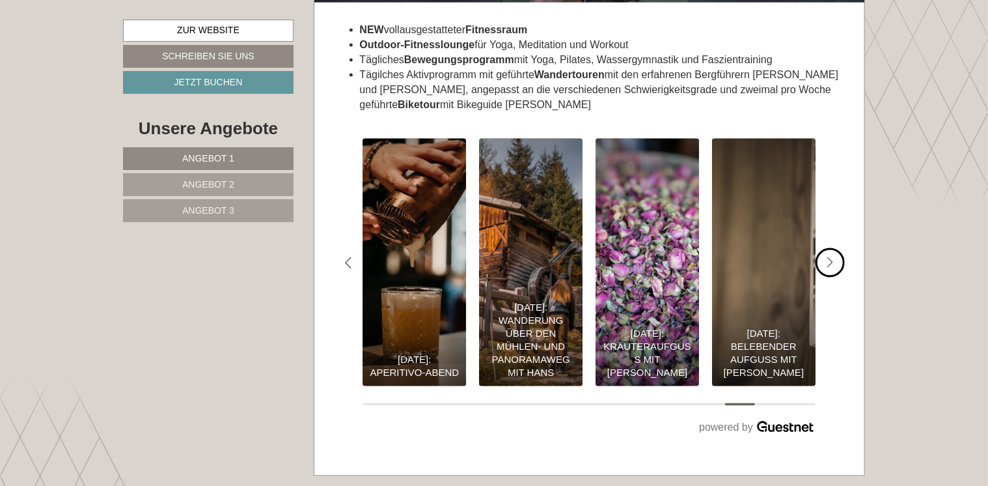
click at [837, 248] on div "#gn-shop-2 .a-arrow { fill:#4a8f1b; }" at bounding box center [830, 262] width 29 height 29
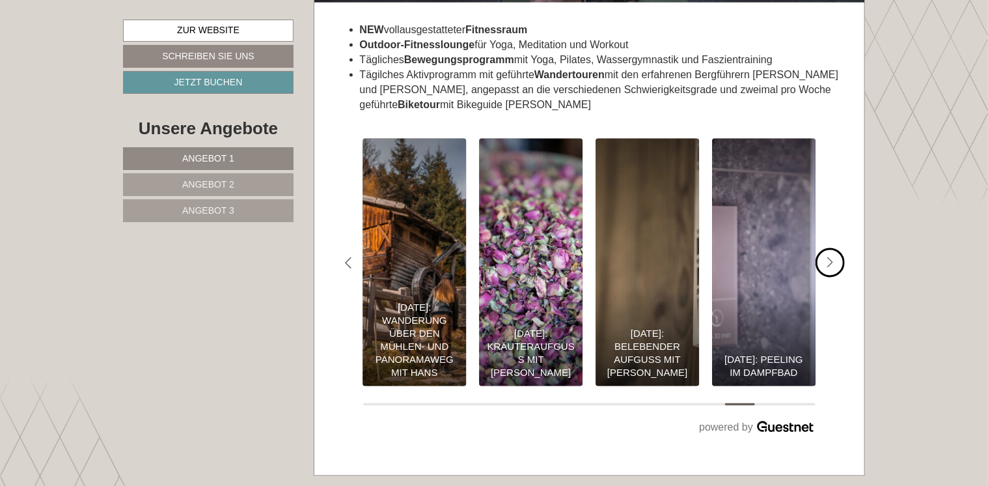
click at [837, 248] on div "#gn-shop-2 .a-arrow { fill:#4a8f1b; }" at bounding box center [830, 262] width 29 height 29
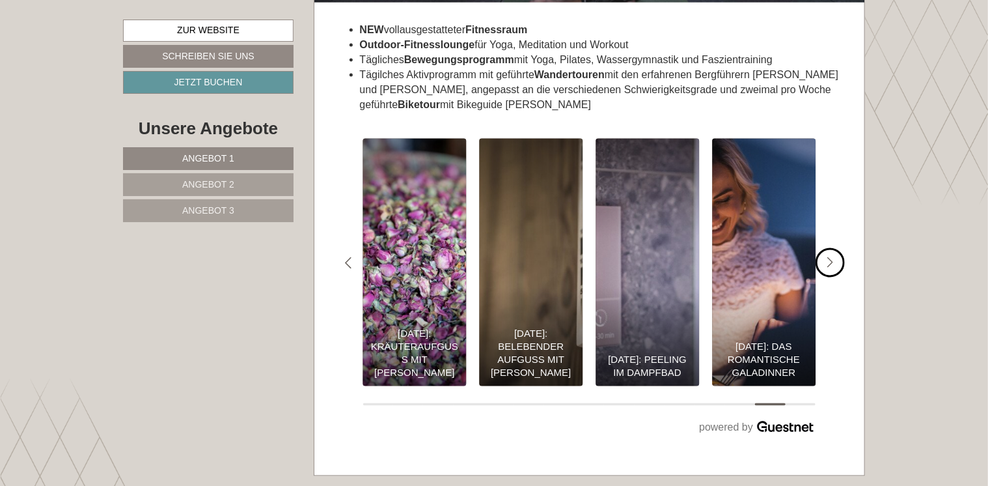
click at [837, 248] on div "#gn-shop-2 .a-arrow { fill:#4a8f1b; }" at bounding box center [830, 262] width 29 height 29
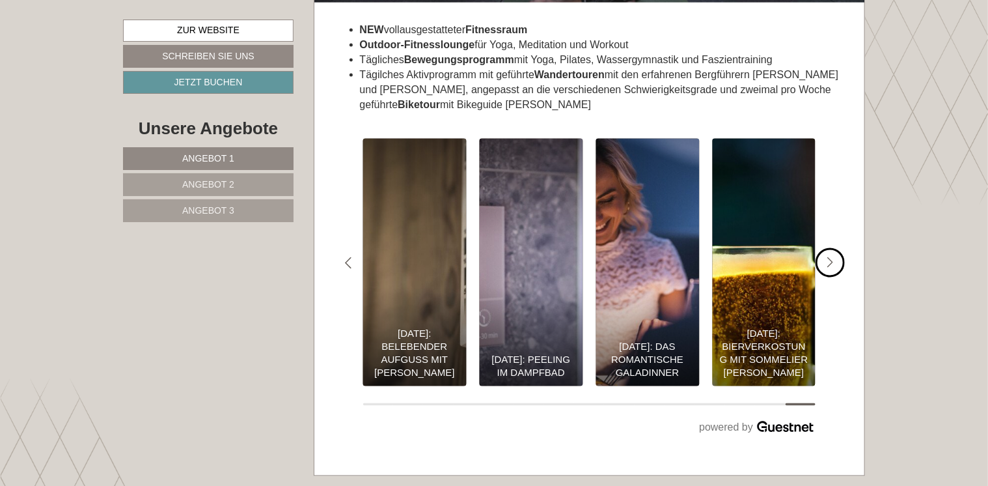
click at [837, 248] on div "#gn-shop-2 .a-arrow { fill:#4a8f1b; }" at bounding box center [830, 262] width 29 height 29
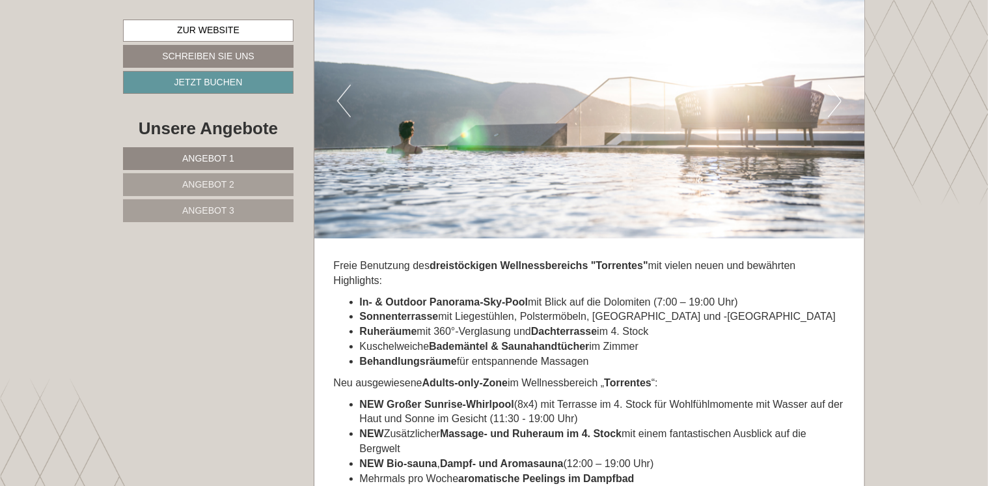
scroll to position [5114, 0]
click at [825, 82] on img at bounding box center [589, 99] width 551 height 275
click at [834, 83] on button "Next" at bounding box center [835, 99] width 14 height 33
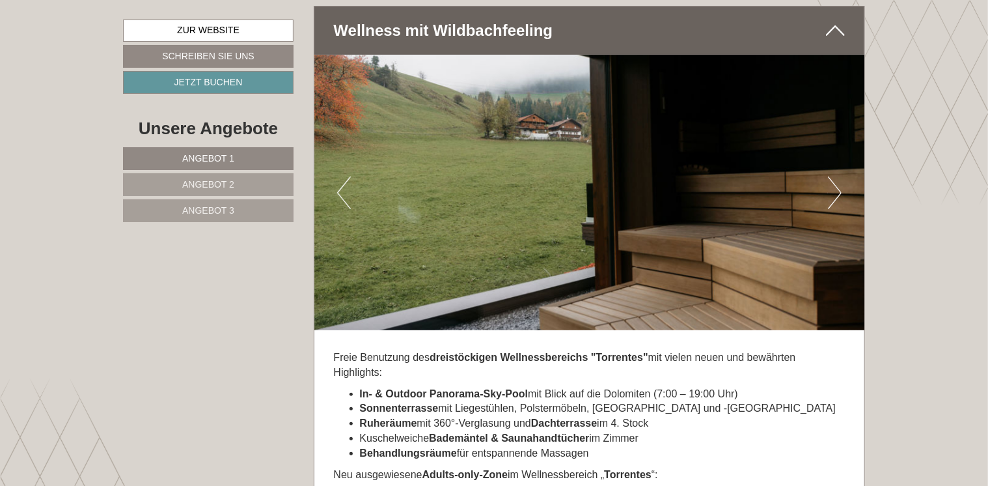
scroll to position [5020, 0]
click at [836, 181] on button "Next" at bounding box center [835, 193] width 14 height 33
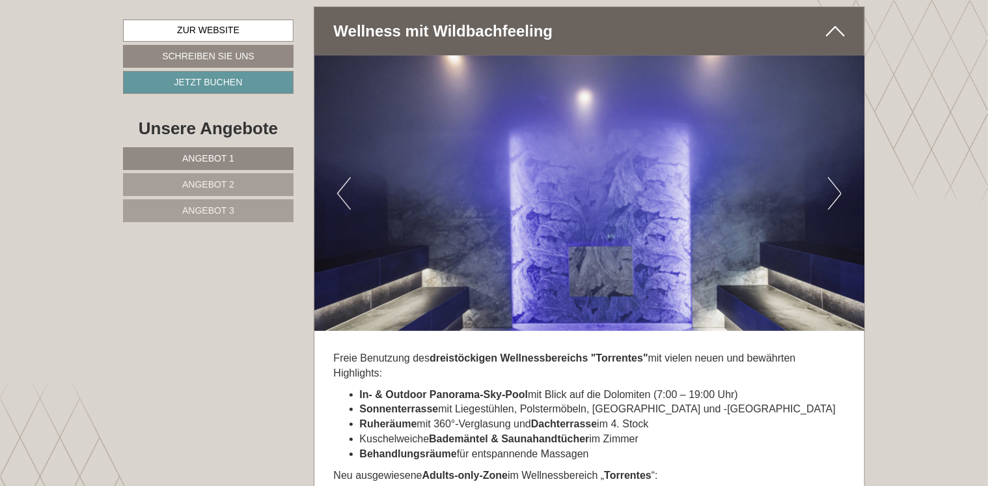
click at [836, 181] on button "Next" at bounding box center [835, 193] width 14 height 33
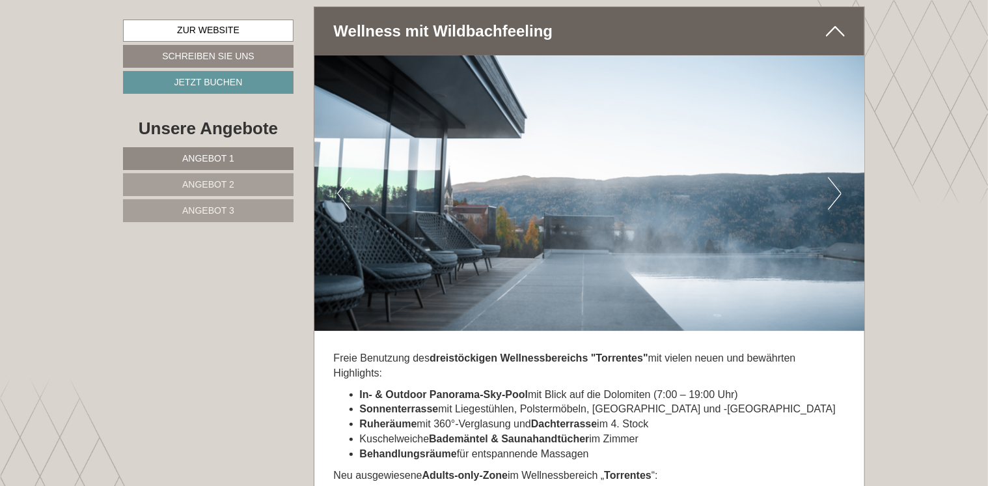
click at [836, 181] on button "Next" at bounding box center [835, 193] width 14 height 33
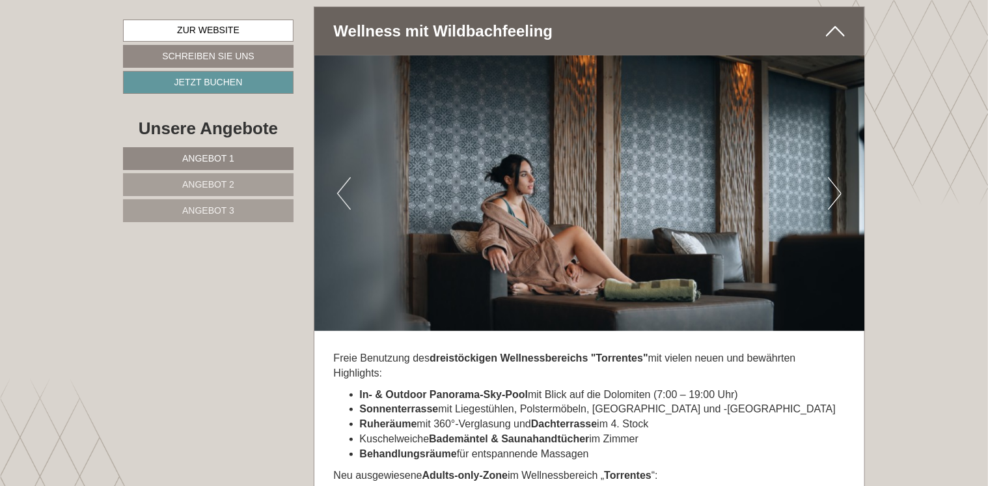
click at [836, 181] on button "Next" at bounding box center [835, 193] width 14 height 33
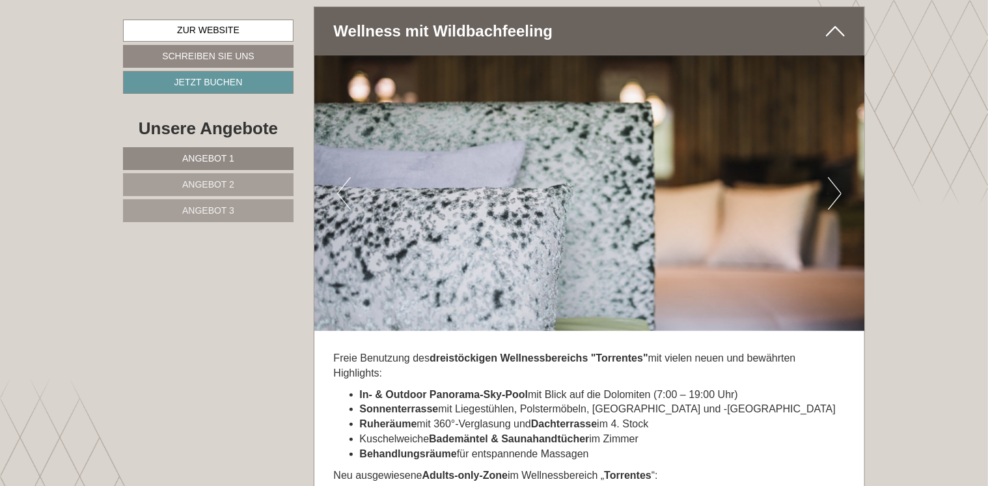
click at [836, 181] on button "Next" at bounding box center [835, 193] width 14 height 33
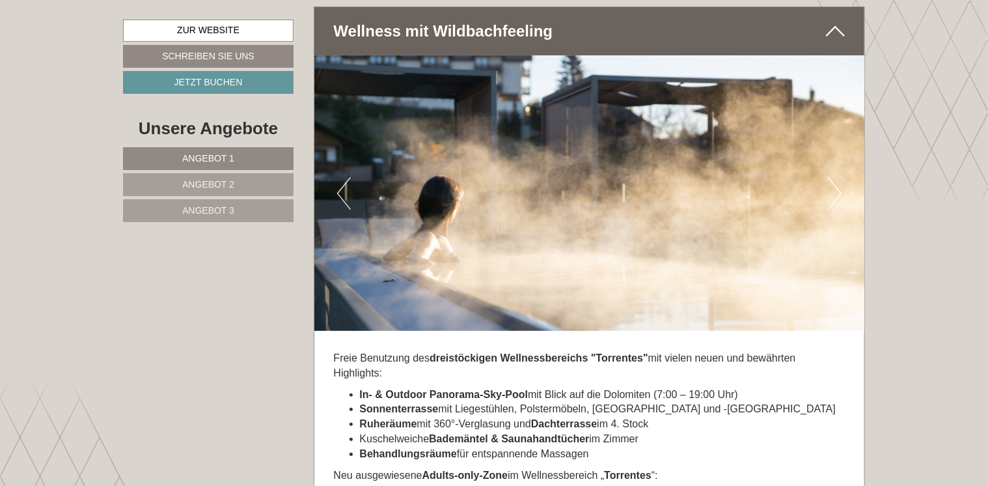
click at [836, 181] on button "Next" at bounding box center [835, 193] width 14 height 33
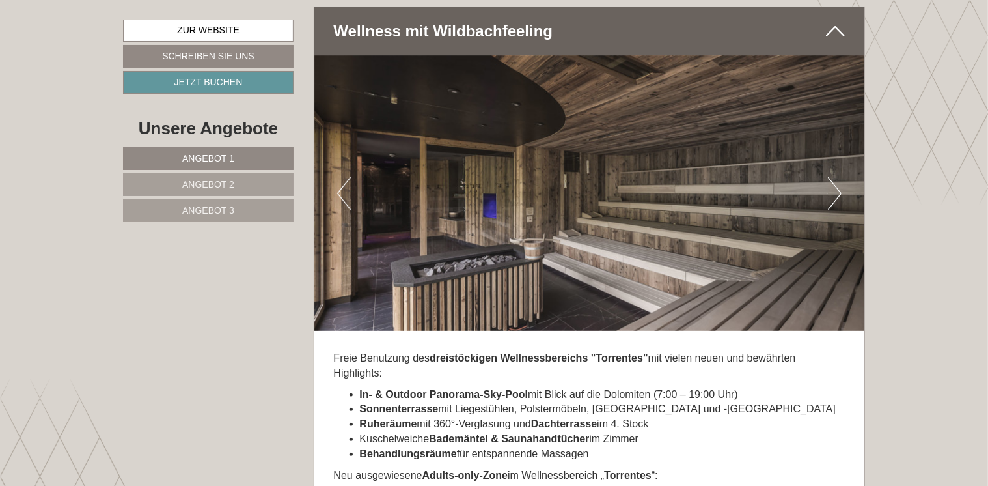
click at [836, 181] on button "Next" at bounding box center [835, 193] width 14 height 33
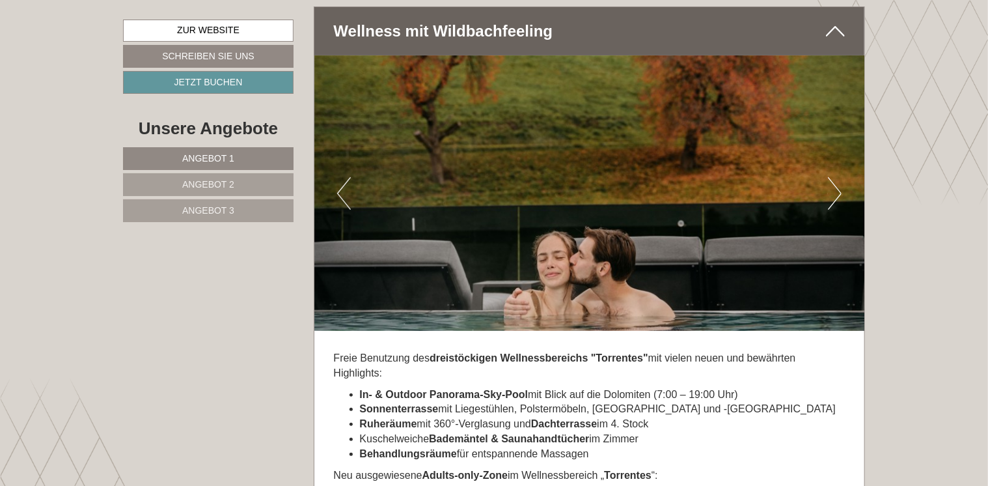
click at [836, 181] on button "Next" at bounding box center [835, 193] width 14 height 33
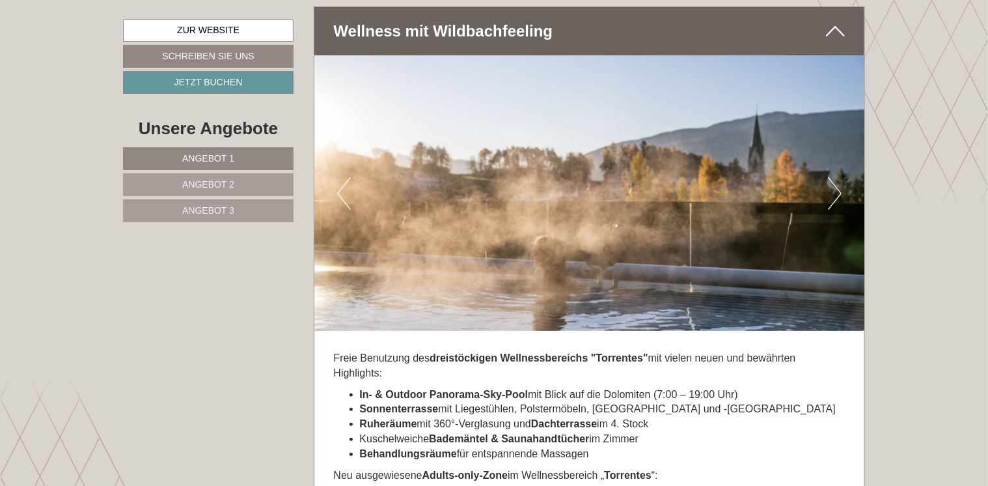
click at [836, 181] on button "Next" at bounding box center [835, 193] width 14 height 33
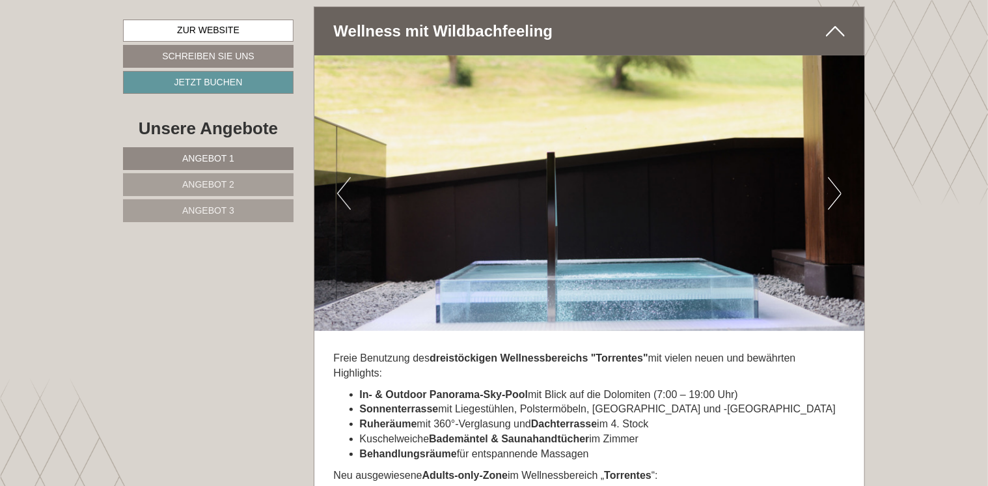
click at [836, 181] on button "Next" at bounding box center [835, 193] width 14 height 33
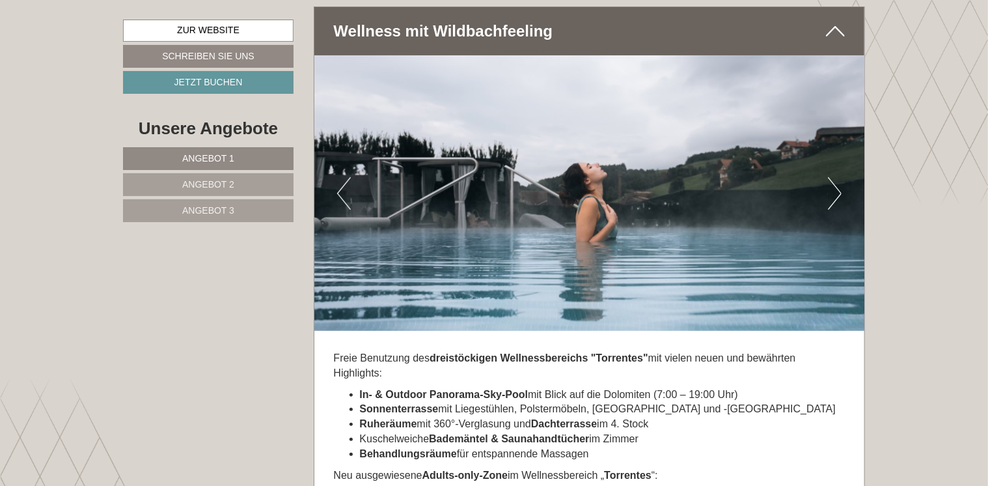
click at [836, 181] on button "Next" at bounding box center [835, 193] width 14 height 33
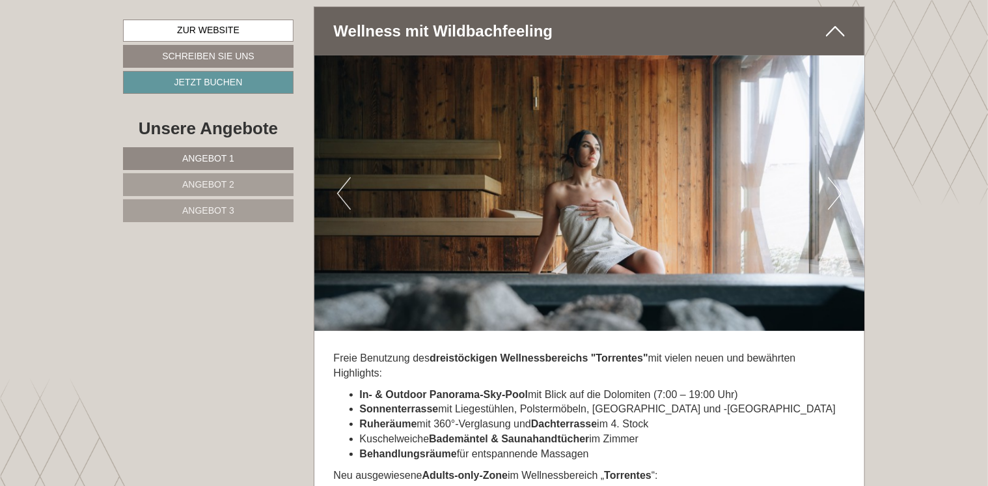
click at [836, 181] on button "Next" at bounding box center [835, 193] width 14 height 33
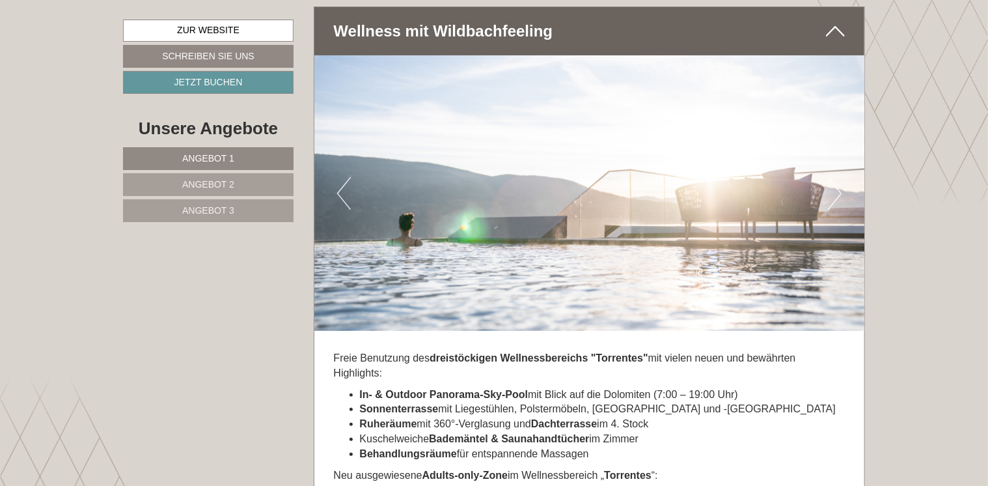
click at [836, 181] on button "Next" at bounding box center [835, 193] width 14 height 33
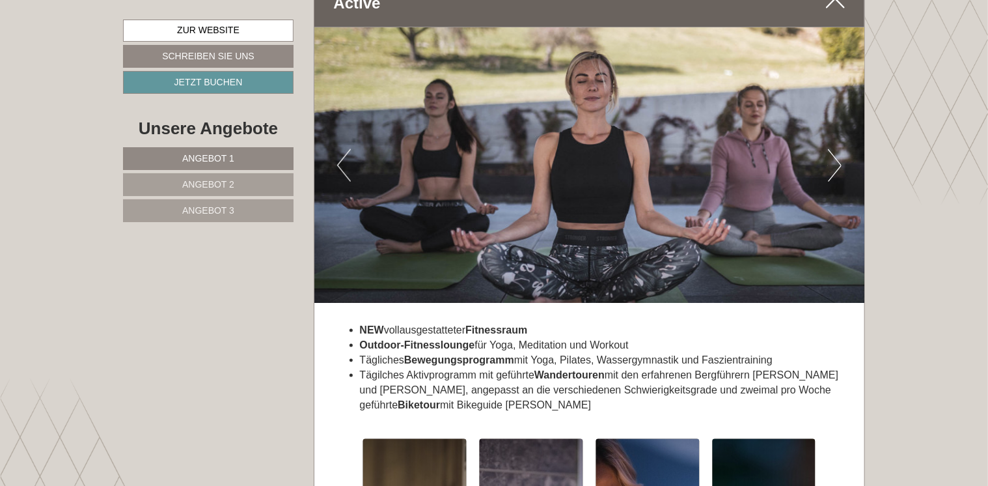
scroll to position [5710, 0]
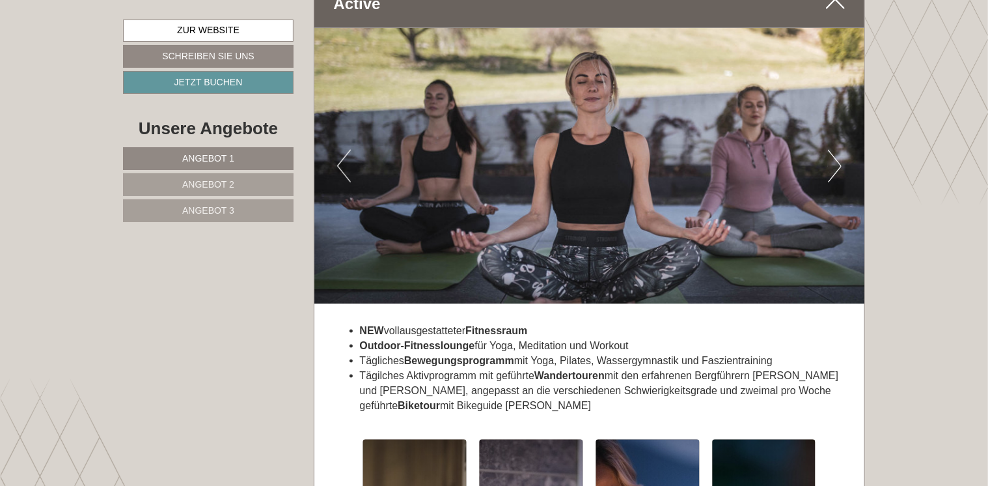
click at [837, 150] on button "Next" at bounding box center [835, 166] width 14 height 33
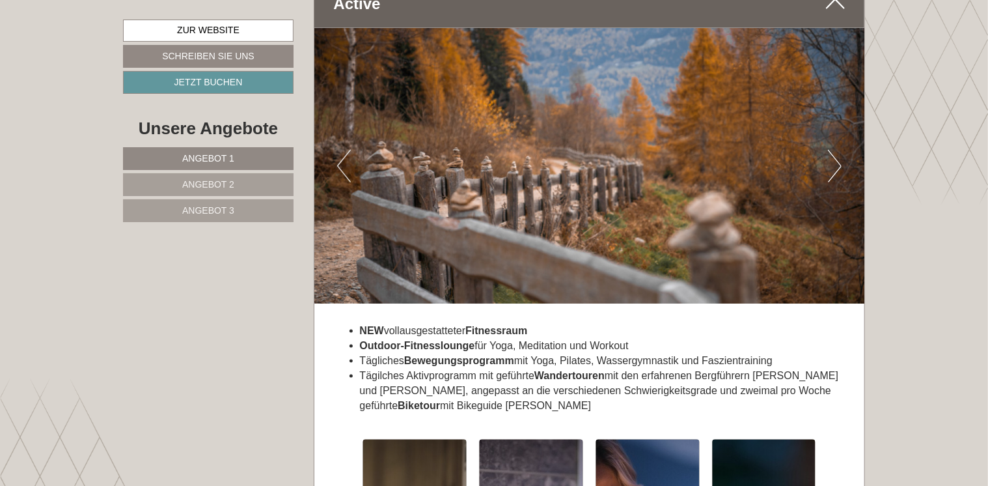
click at [837, 150] on button "Next" at bounding box center [835, 166] width 14 height 33
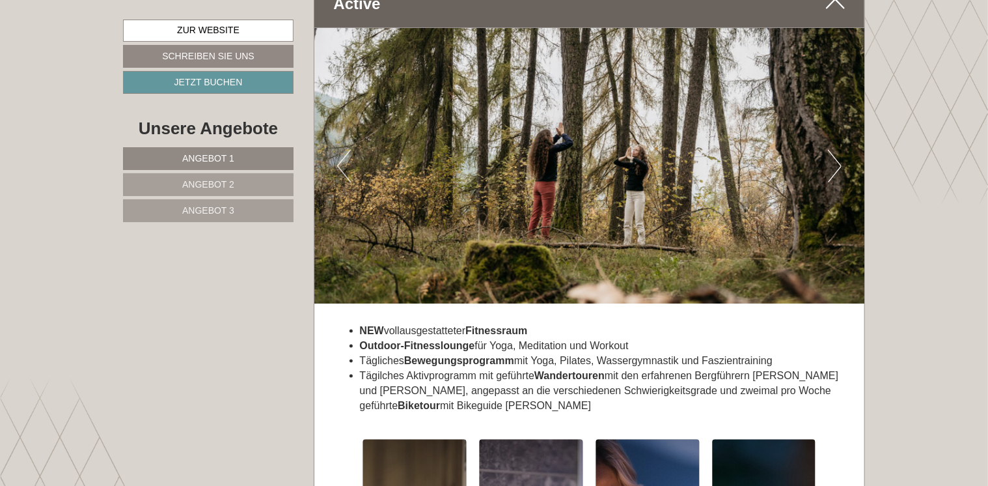
click at [837, 150] on button "Next" at bounding box center [835, 166] width 14 height 33
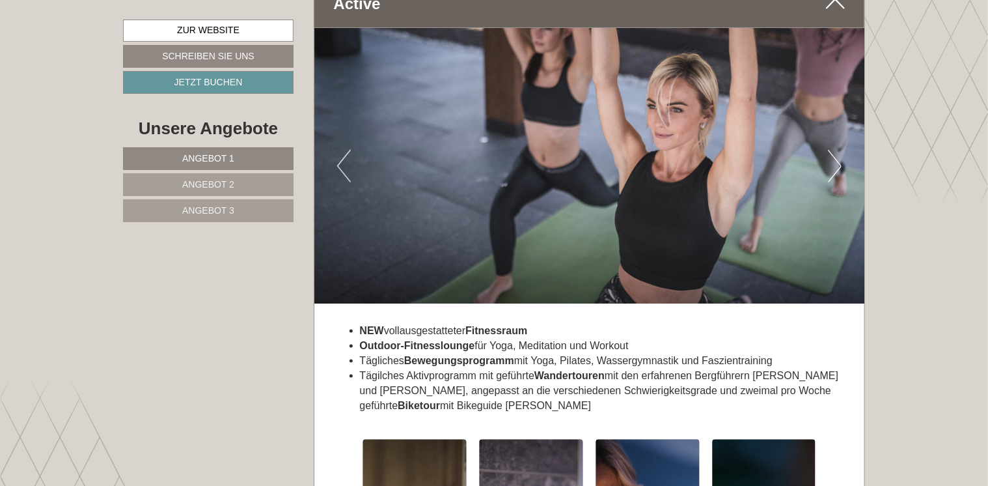
click at [837, 150] on button "Next" at bounding box center [835, 166] width 14 height 33
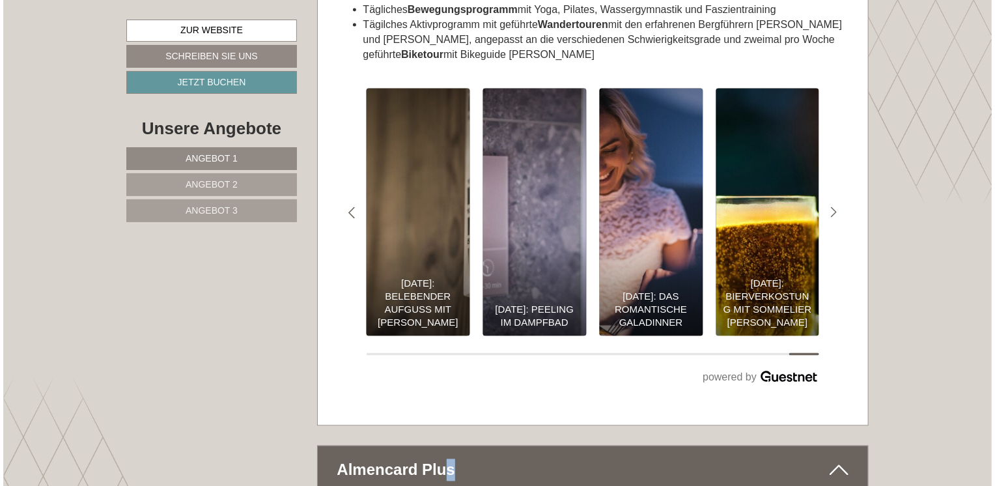
scroll to position [6062, 0]
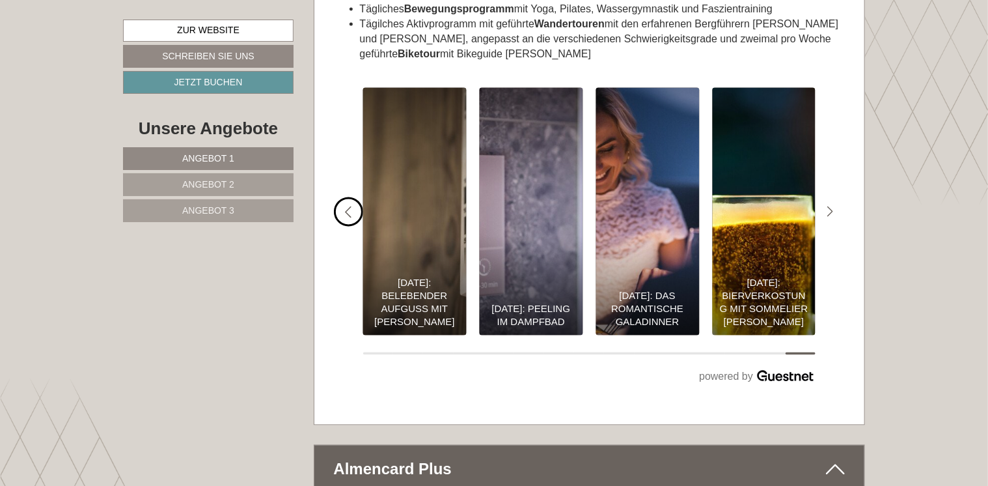
click at [346, 206] on icon "#gn-shop-2 .a-arrow { fill:#4a8f1b; }" at bounding box center [348, 212] width 7 height 12
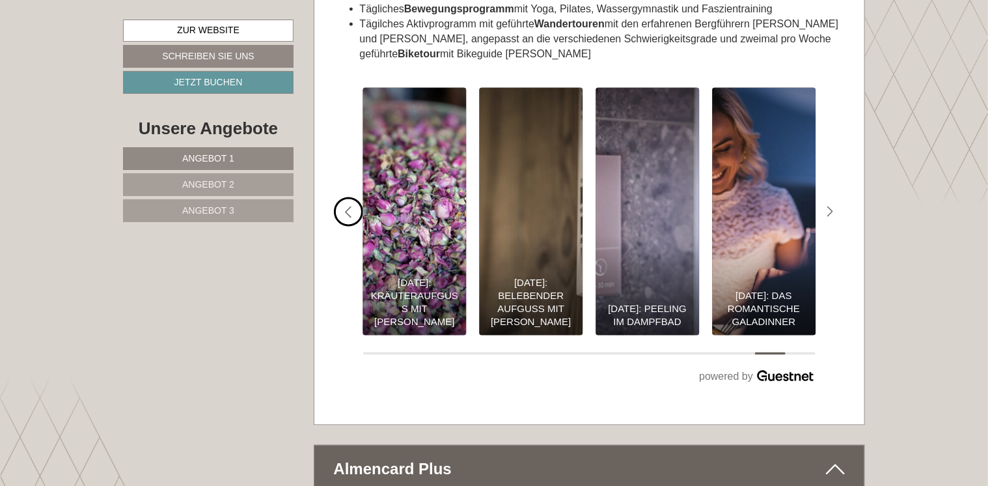
click at [346, 206] on icon "#gn-shop-2 .a-arrow { fill:#4a8f1b; }" at bounding box center [348, 212] width 7 height 12
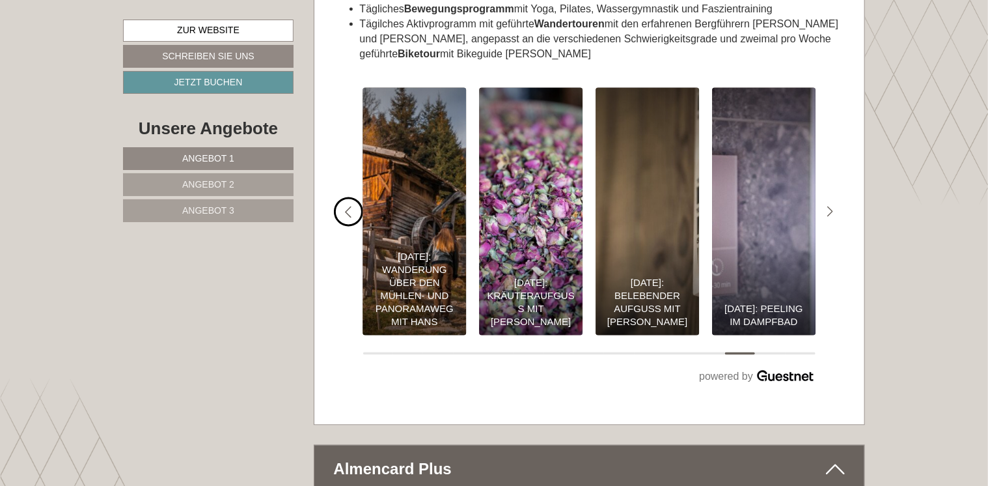
click at [346, 206] on icon "#gn-shop-2 .a-arrow { fill:#4a8f1b; }" at bounding box center [348, 212] width 7 height 12
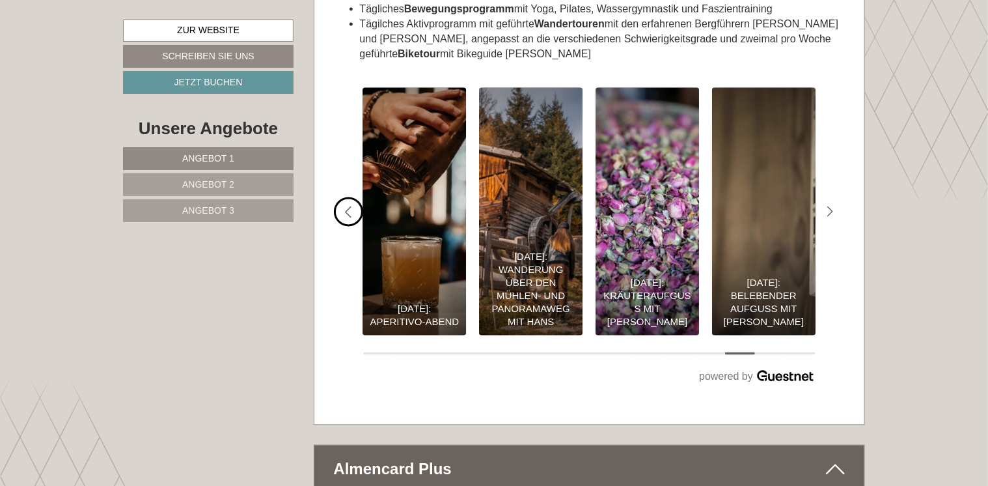
click at [346, 206] on icon "#gn-shop-2 .a-arrow { fill:#4a8f1b; }" at bounding box center [348, 212] width 7 height 12
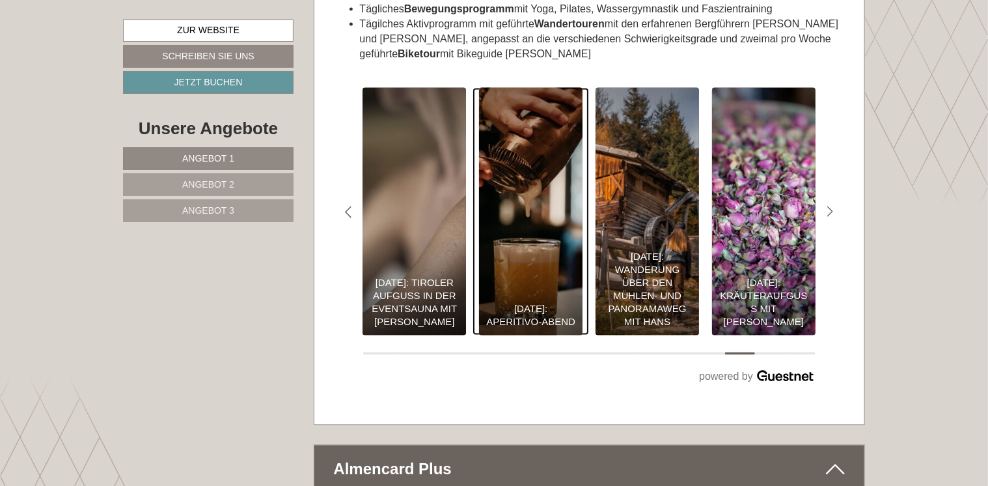
click at [552, 264] on div "[DATE]: Aperitivo-Abend" at bounding box center [531, 285] width 104 height 99
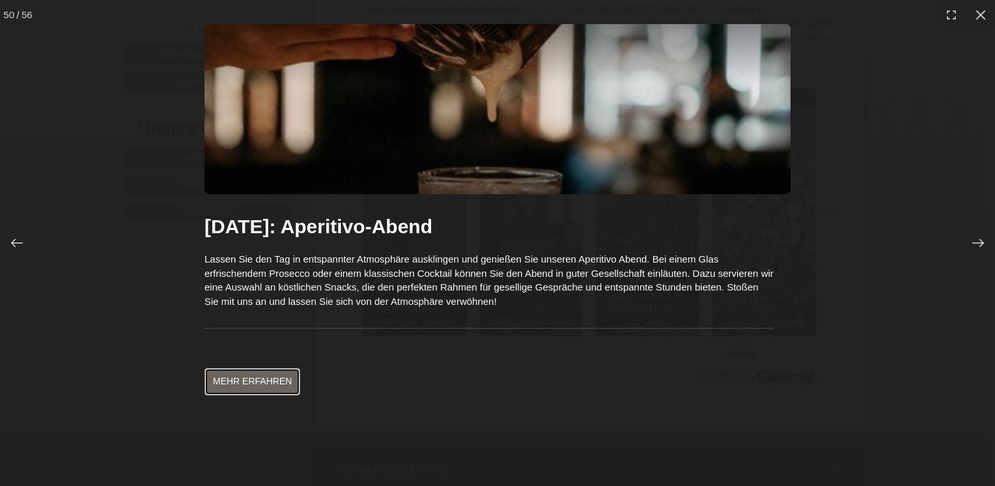
click at [275, 373] on link "Mehr erfahren" at bounding box center [252, 381] width 96 height 27
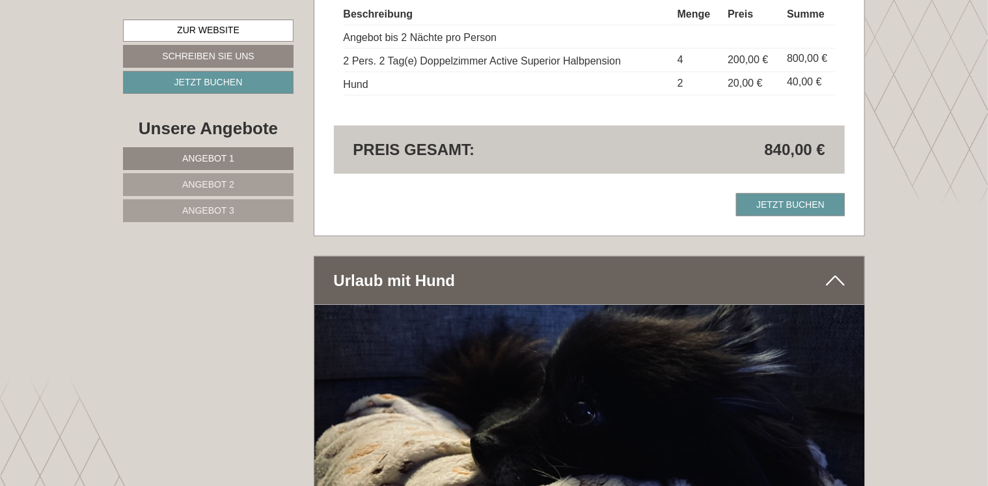
scroll to position [3411, 0]
